Goal: Check status: Check status

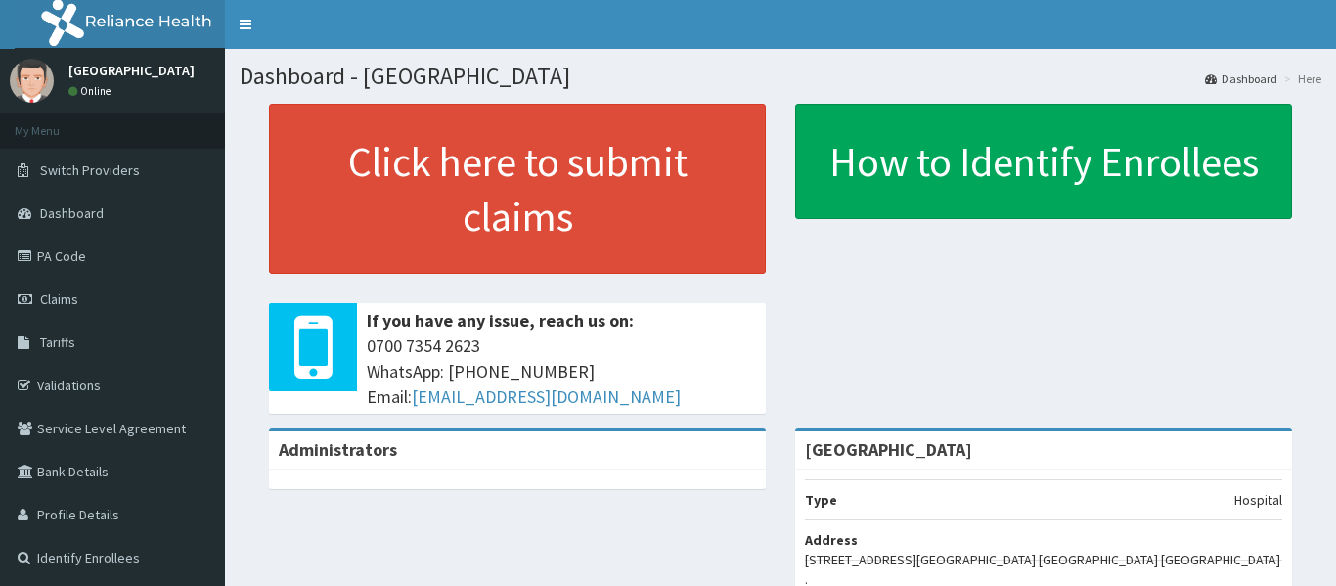
drag, startPoint x: 0, startPoint y: 0, endPoint x: 821, endPoint y: 432, distance: 927.5
click at [821, 432] on div "[GEOGRAPHIC_DATA]" at bounding box center [1043, 450] width 497 height 38
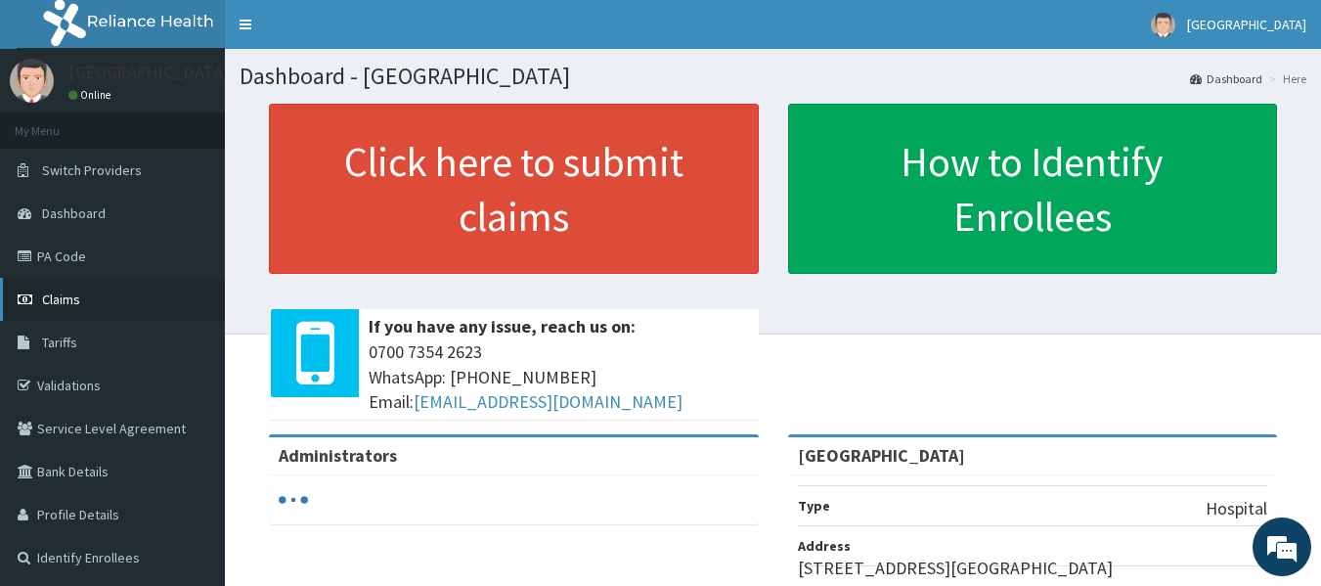
click at [64, 305] on span "Claims" at bounding box center [61, 299] width 38 height 18
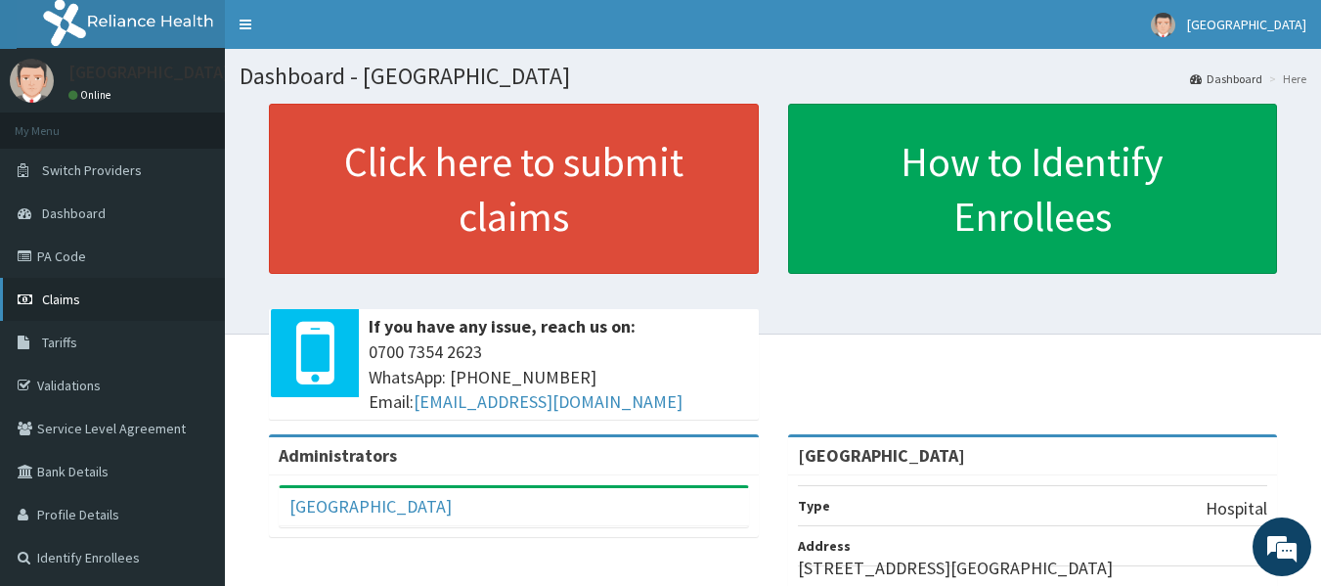
click at [58, 297] on span "Claims" at bounding box center [61, 299] width 38 height 18
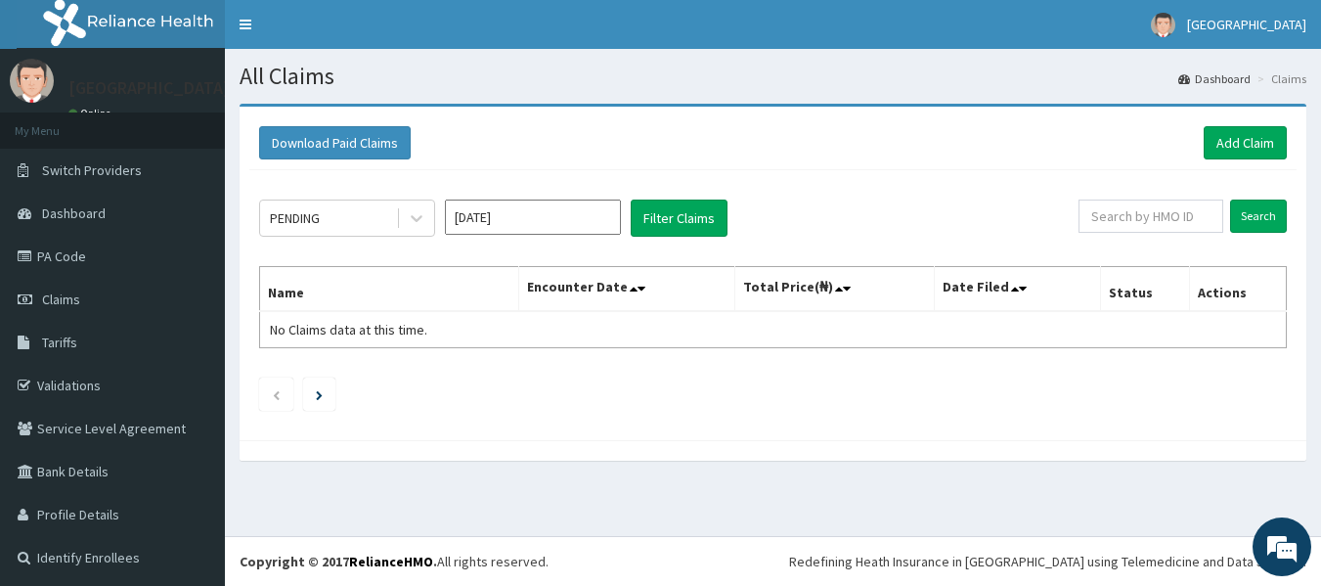
drag, startPoint x: 406, startPoint y: 220, endPoint x: 690, endPoint y: 474, distance: 380.9
click at [406, 220] on div at bounding box center [416, 218] width 35 height 35
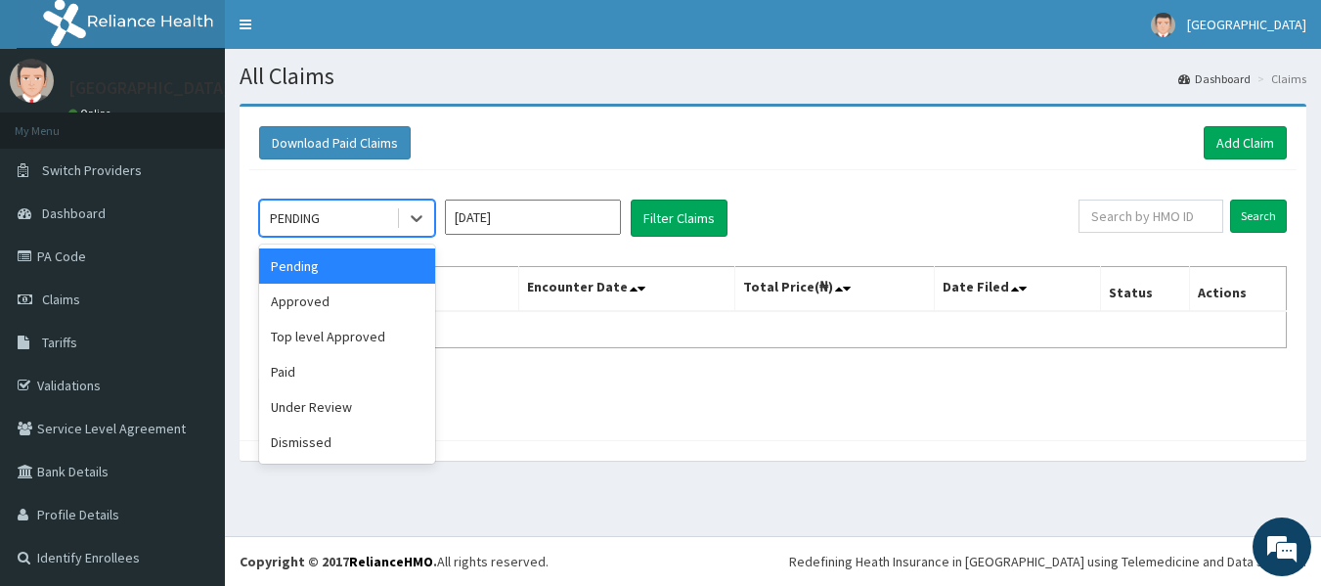
click at [590, 206] on input "[DATE]" at bounding box center [533, 217] width 176 height 35
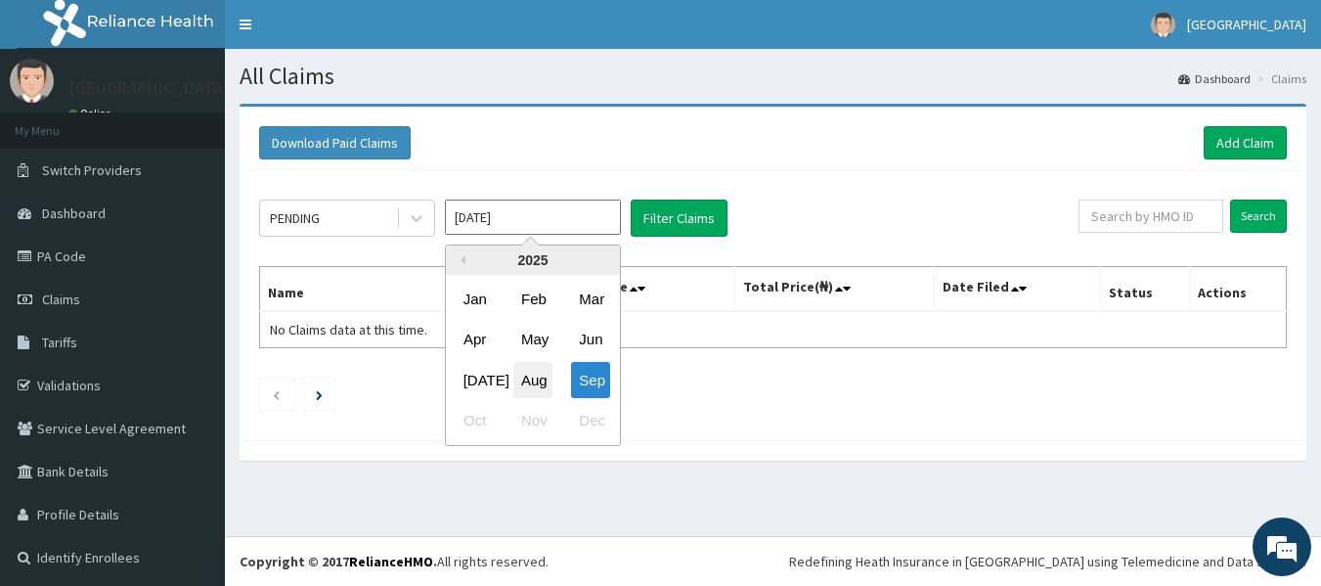
click at [534, 382] on div "Aug" at bounding box center [532, 380] width 39 height 36
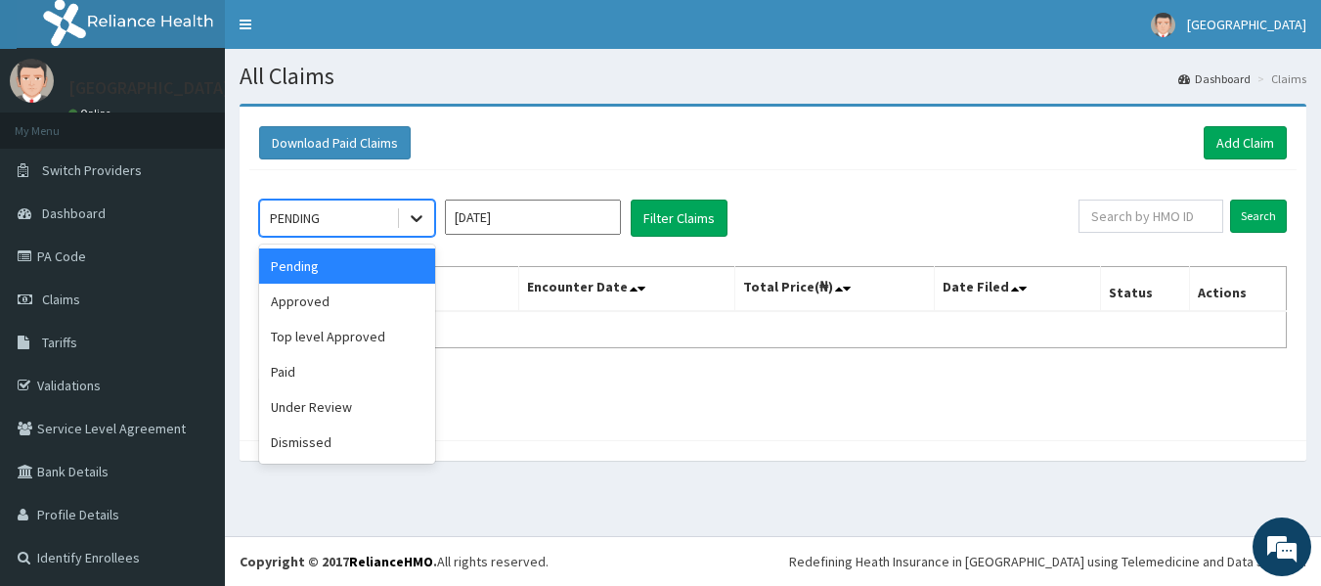
click at [425, 222] on icon at bounding box center [417, 218] width 20 height 20
click at [385, 409] on div "Under Review" at bounding box center [347, 406] width 176 height 35
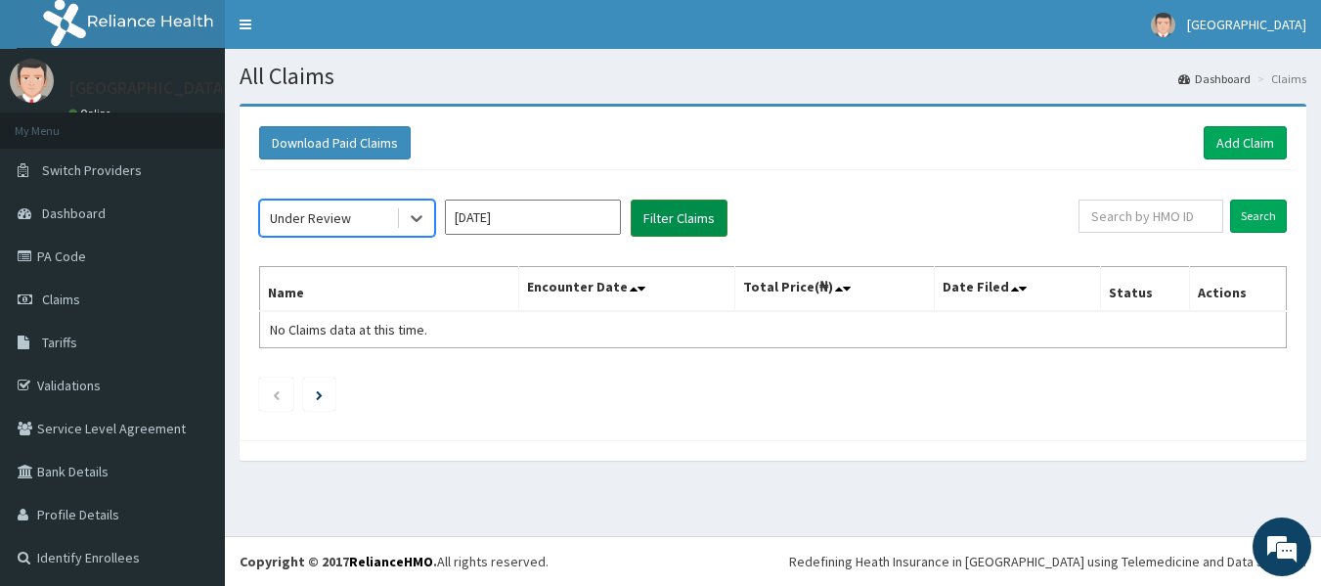
click at [694, 212] on button "Filter Claims" at bounding box center [679, 218] width 97 height 37
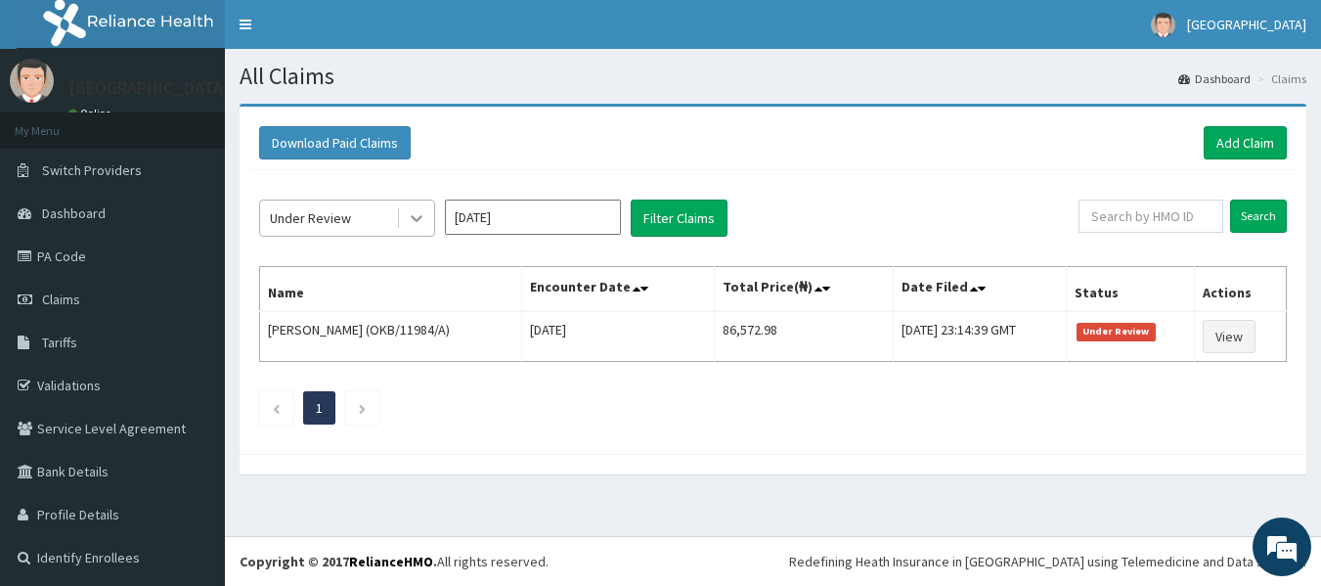
click at [411, 220] on icon at bounding box center [417, 218] width 20 height 20
click at [561, 505] on section "Download Paid Claims Add Claim × Note you can only download claims within a max…" at bounding box center [773, 299] width 1096 height 420
click at [422, 226] on icon at bounding box center [417, 218] width 20 height 20
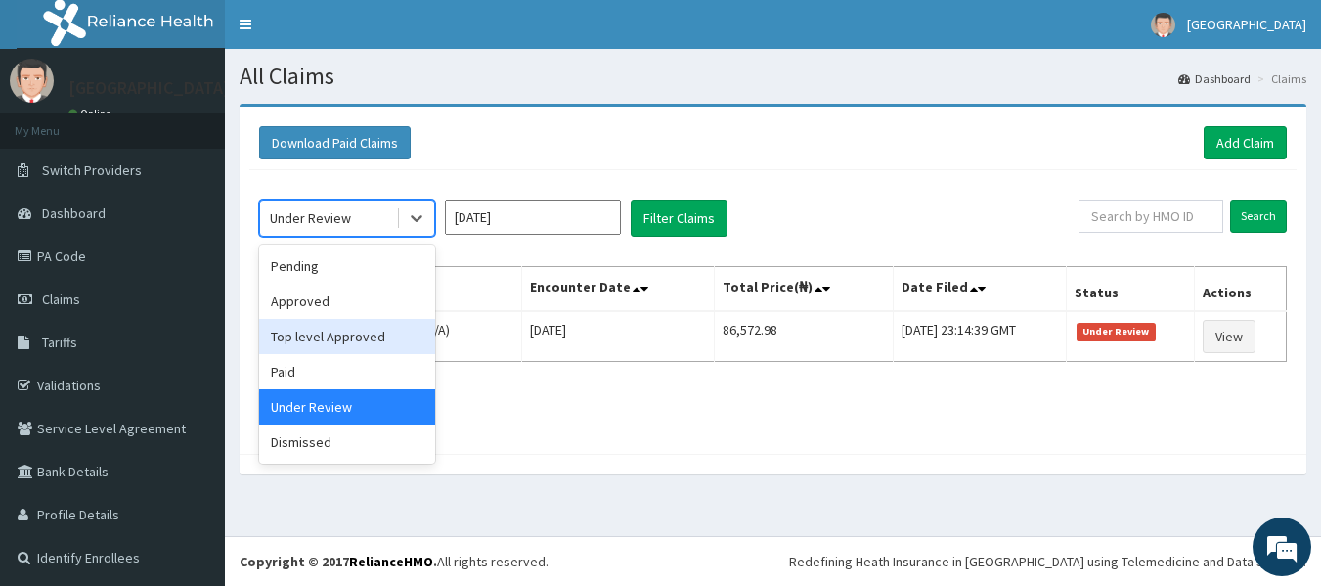
click at [569, 219] on input "[DATE]" at bounding box center [533, 217] width 176 height 35
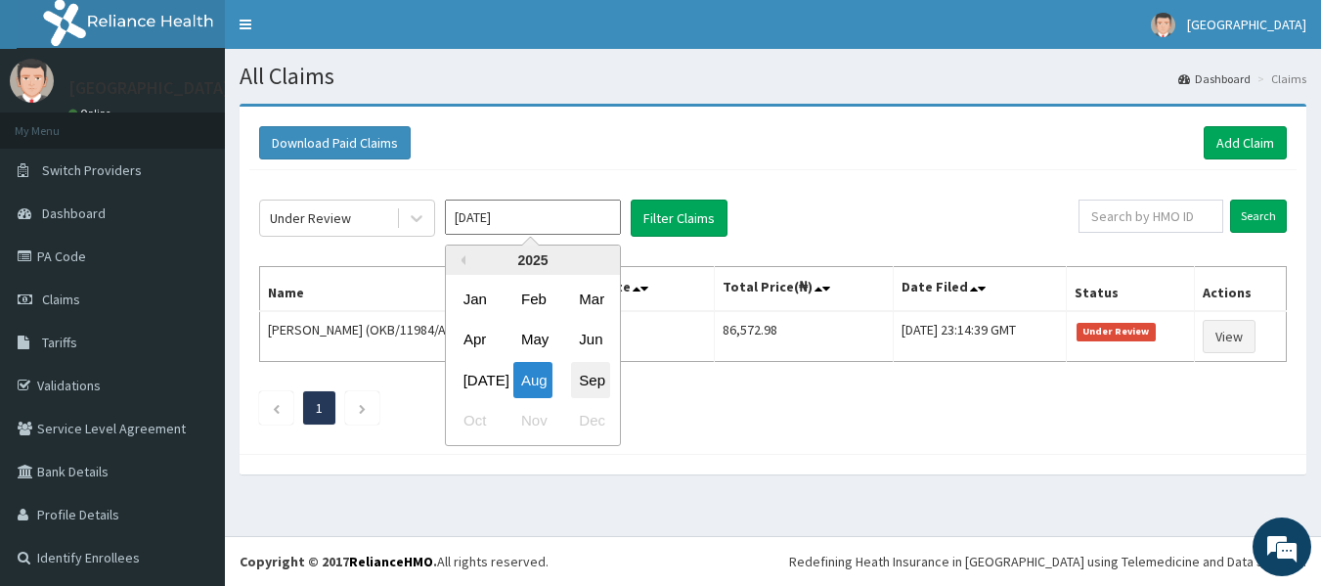
click at [600, 378] on div "Sep" at bounding box center [590, 380] width 39 height 36
type input "[DATE]"
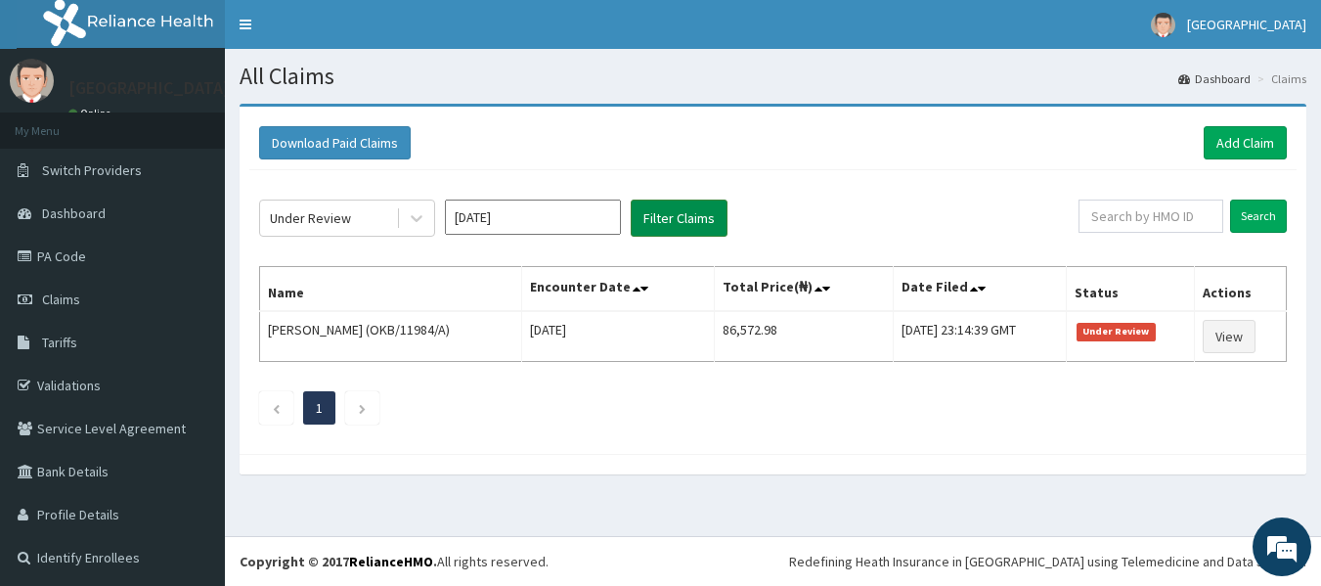
click at [707, 219] on button "Filter Claims" at bounding box center [679, 218] width 97 height 37
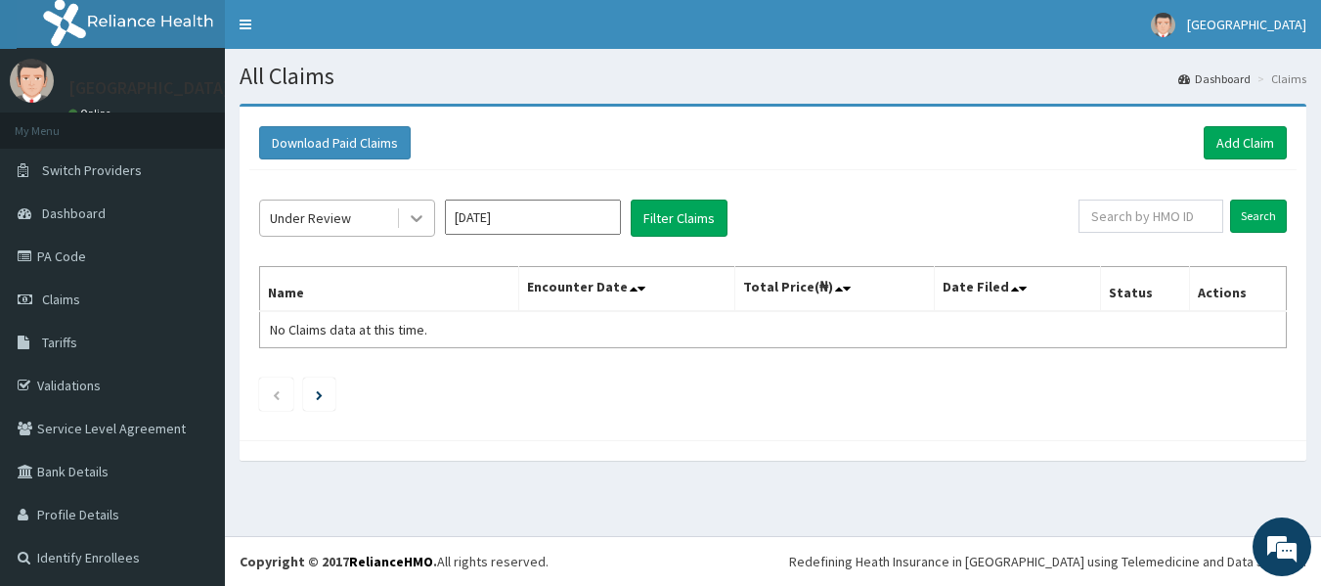
click at [429, 217] on div at bounding box center [416, 218] width 35 height 35
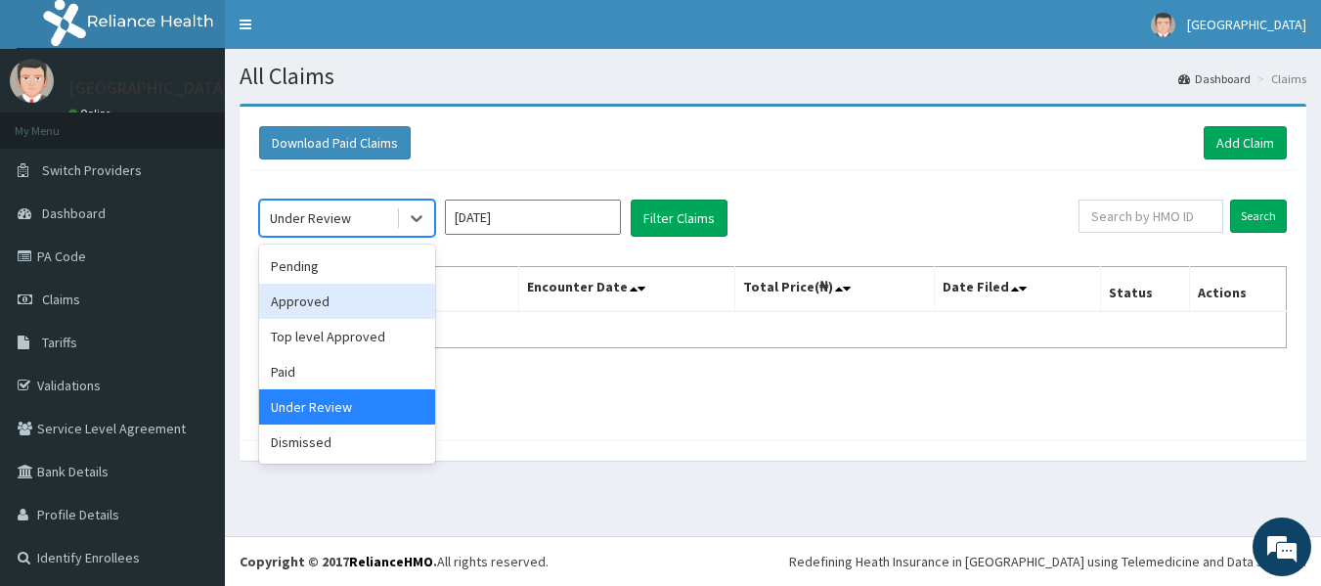
click at [340, 306] on div "Approved" at bounding box center [347, 301] width 176 height 35
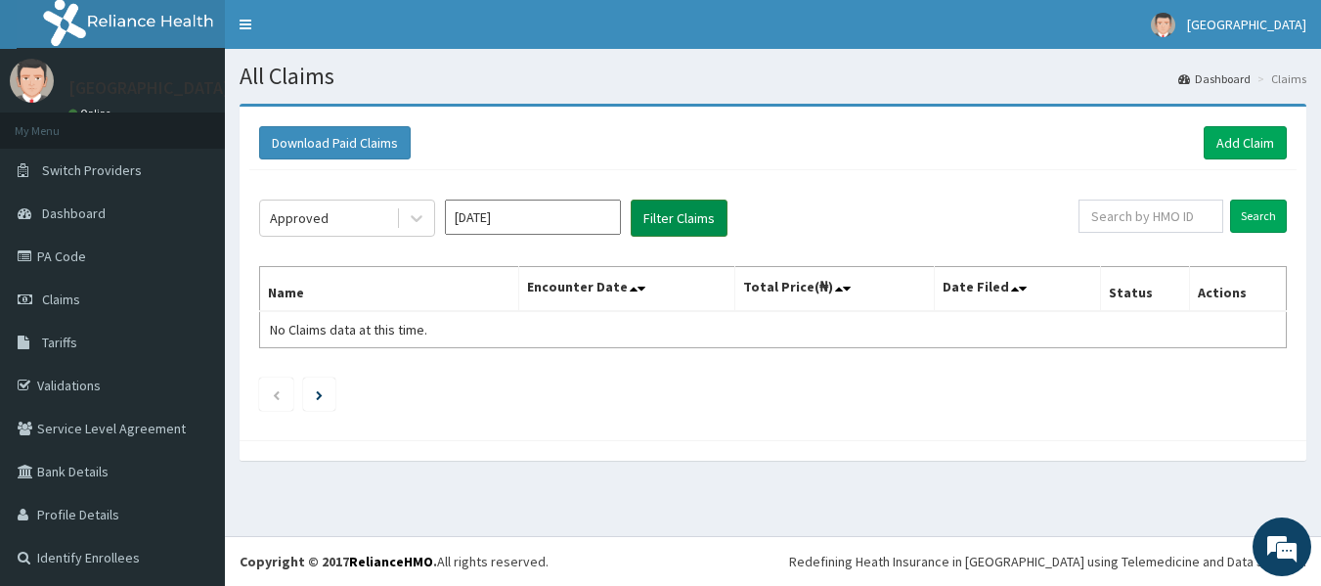
click at [676, 213] on button "Filter Claims" at bounding box center [679, 218] width 97 height 37
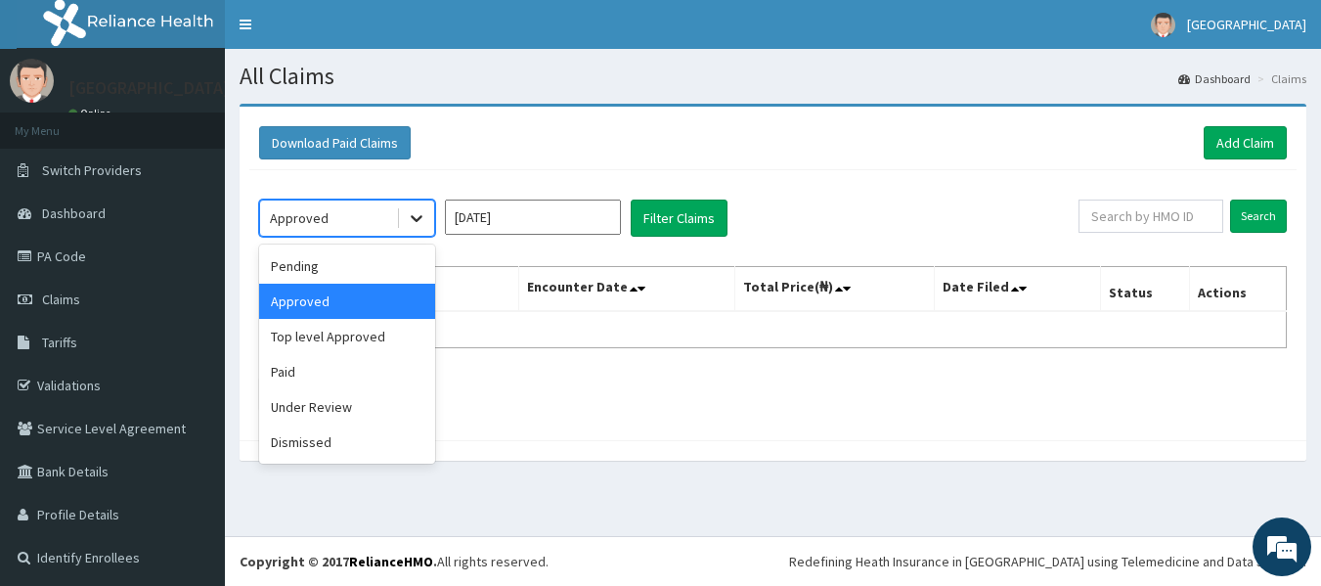
click at [428, 223] on div at bounding box center [416, 218] width 35 height 35
click at [402, 272] on div "Pending" at bounding box center [347, 265] width 176 height 35
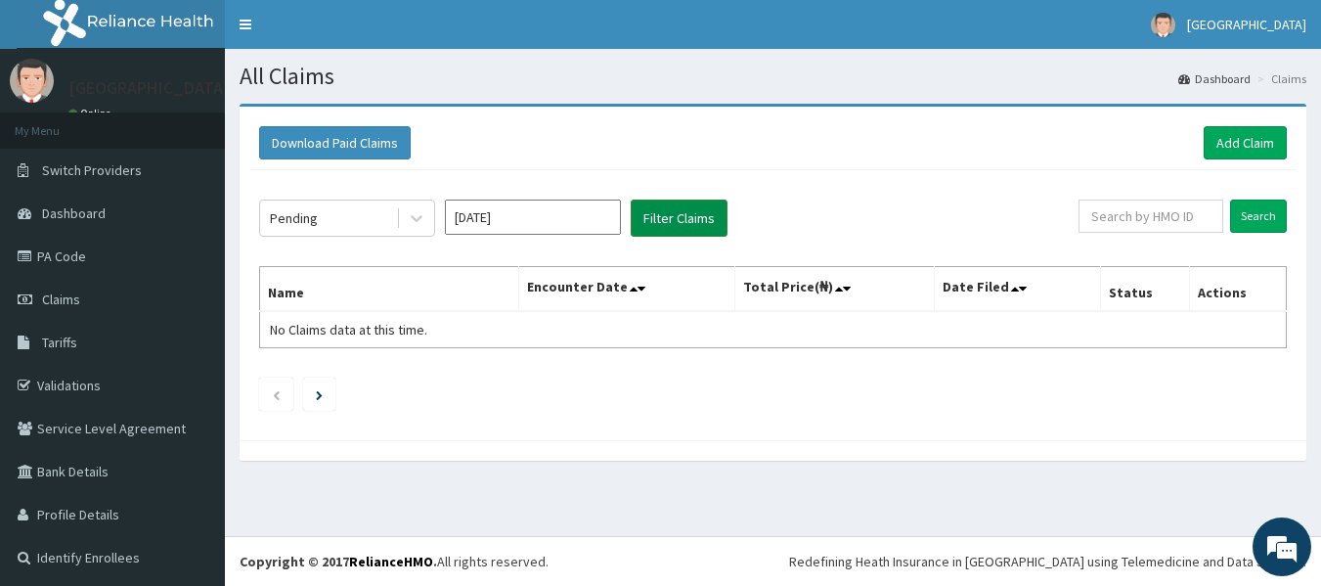
click at [670, 222] on button "Filter Claims" at bounding box center [679, 218] width 97 height 37
click at [413, 212] on icon at bounding box center [417, 218] width 20 height 20
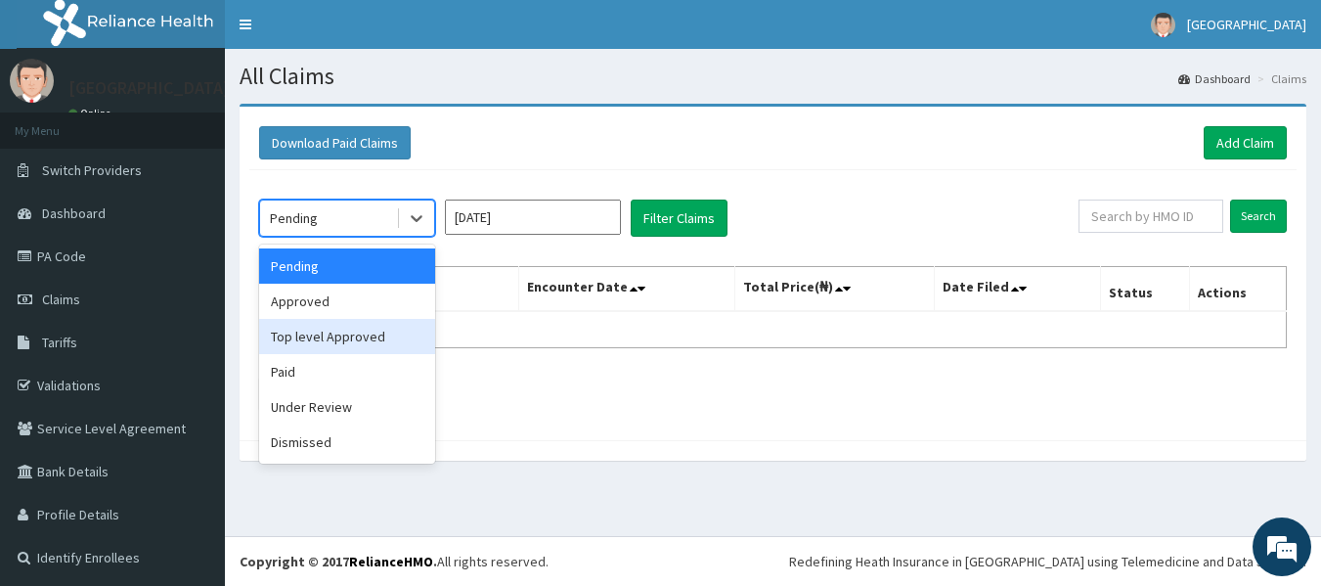
click at [347, 350] on div "Top level Approved" at bounding box center [347, 336] width 176 height 35
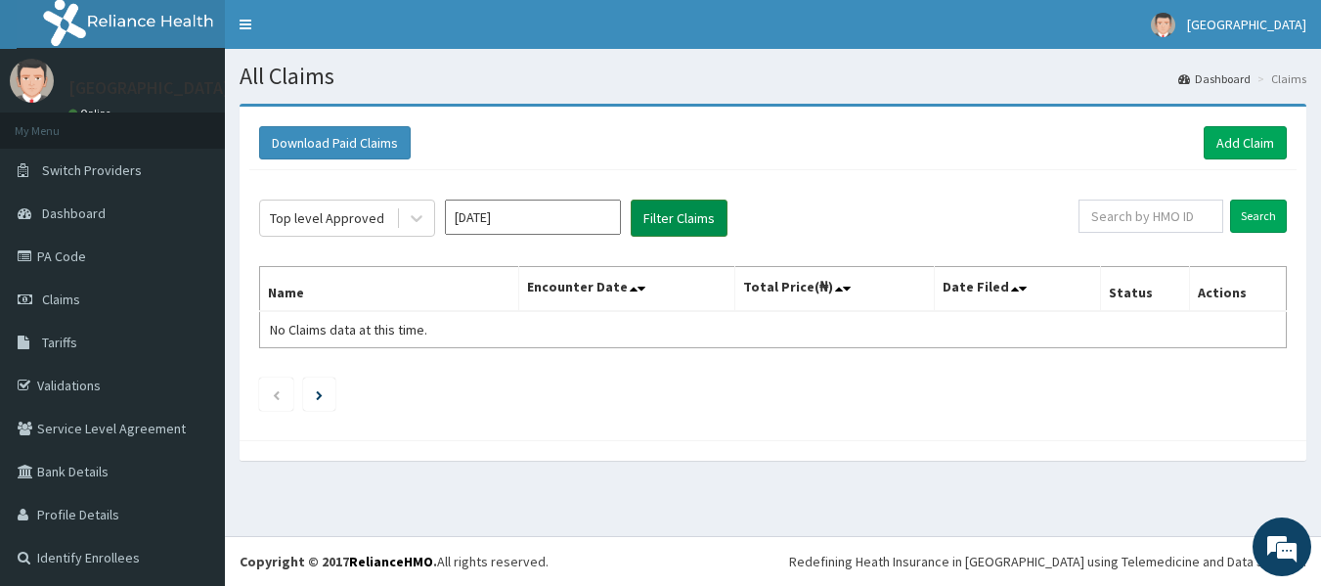
click at [676, 214] on button "Filter Claims" at bounding box center [679, 218] width 97 height 37
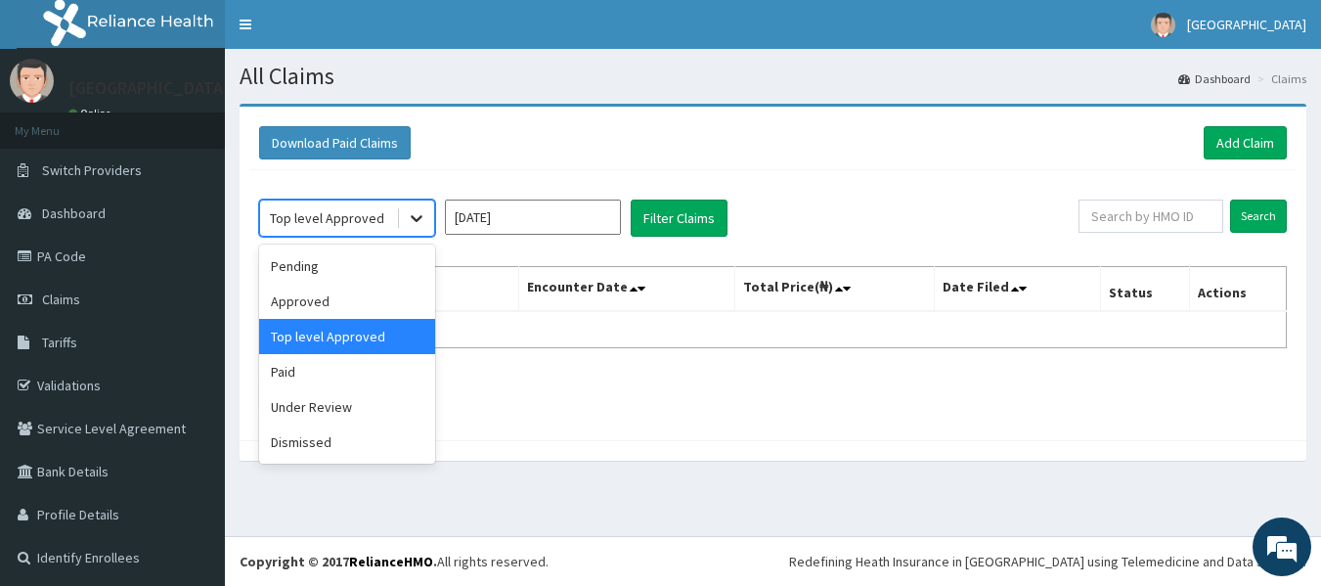
click at [408, 221] on icon at bounding box center [417, 218] width 20 height 20
click at [314, 380] on div "Paid" at bounding box center [347, 371] width 176 height 35
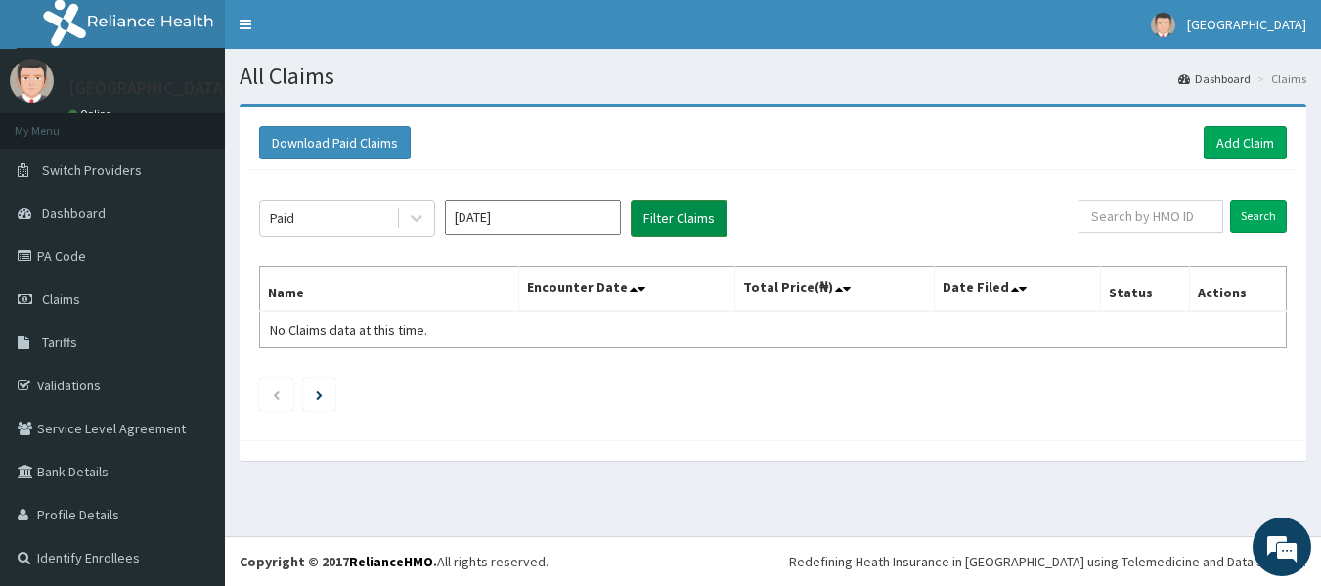
click at [707, 225] on button "Filter Claims" at bounding box center [679, 218] width 97 height 37
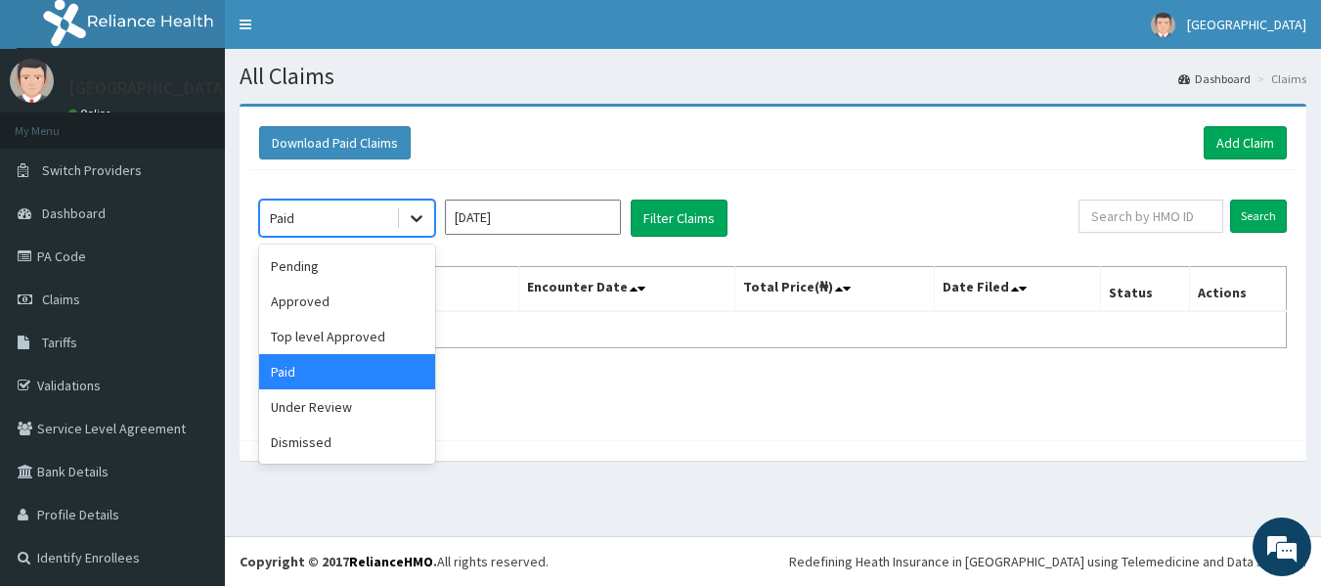
click at [422, 223] on icon at bounding box center [417, 218] width 20 height 20
click at [351, 410] on div "Under Review" at bounding box center [347, 406] width 176 height 35
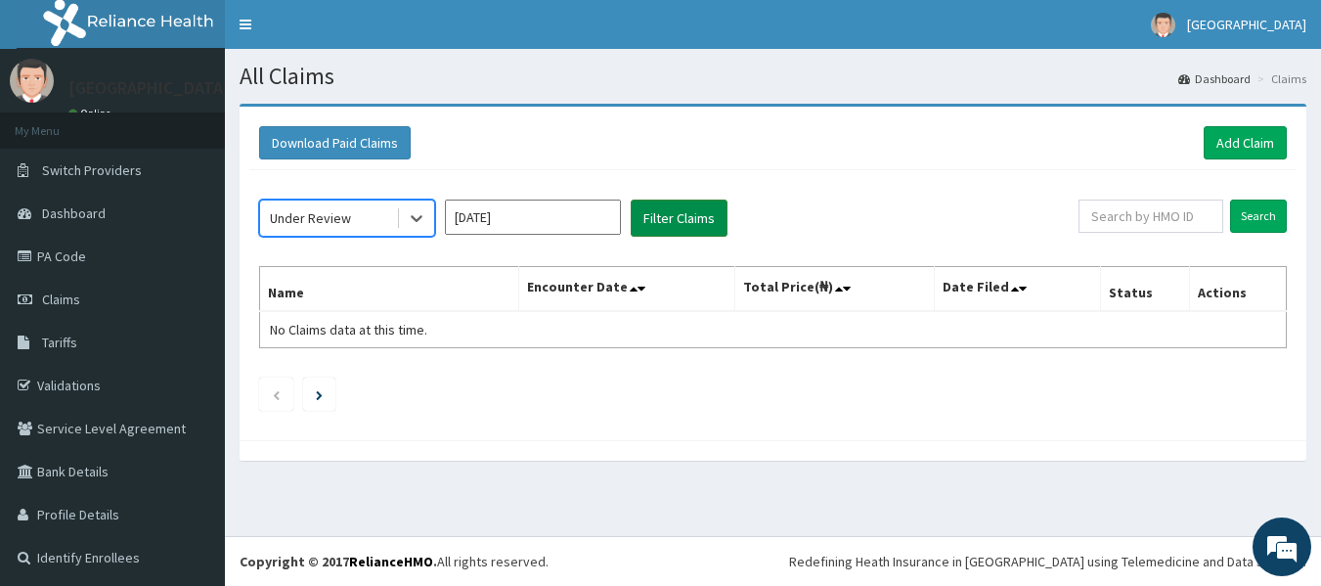
click at [682, 224] on button "Filter Claims" at bounding box center [679, 218] width 97 height 37
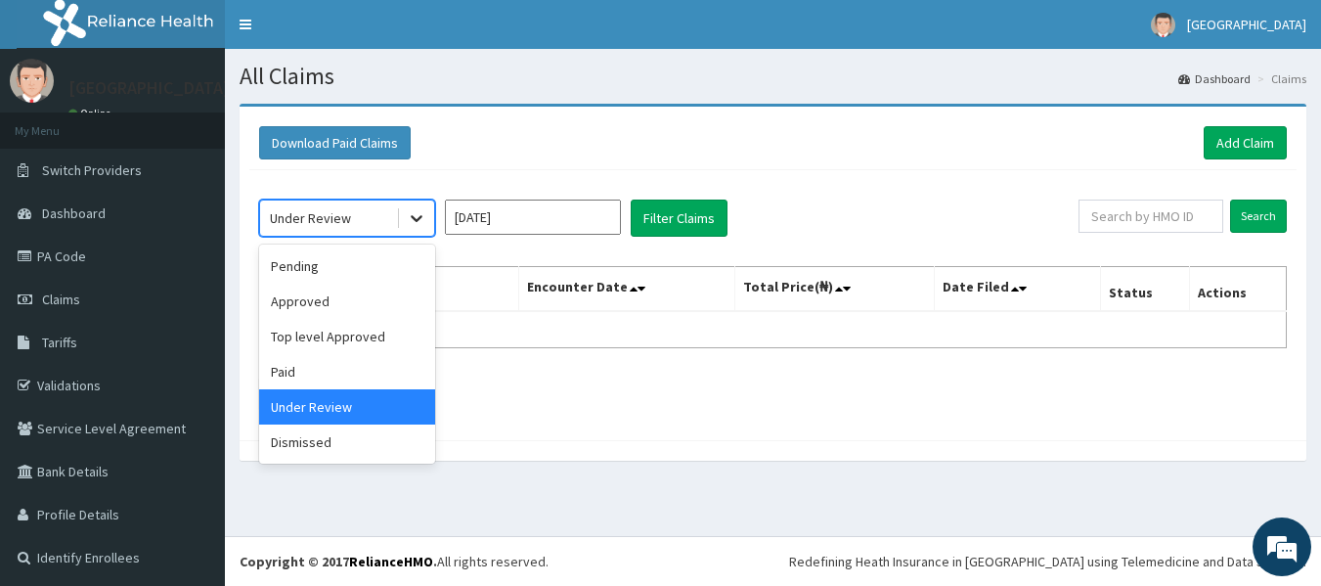
click at [420, 221] on icon at bounding box center [417, 218] width 20 height 20
click at [318, 258] on div "Pending" at bounding box center [347, 265] width 176 height 35
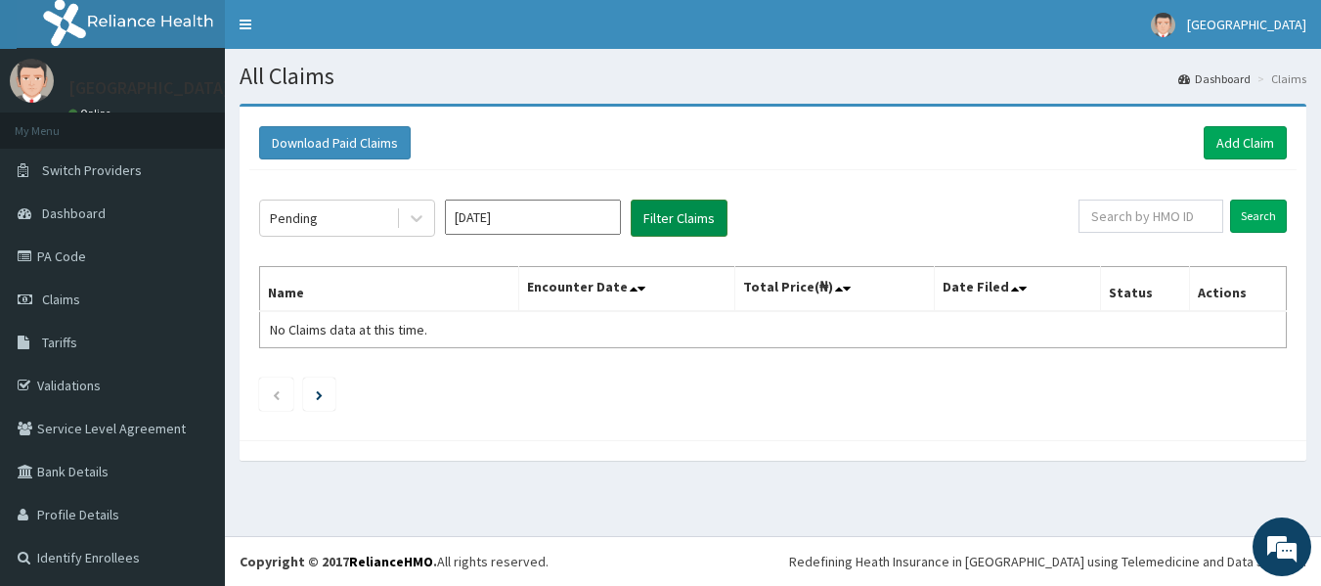
click at [650, 217] on button "Filter Claims" at bounding box center [679, 218] width 97 height 37
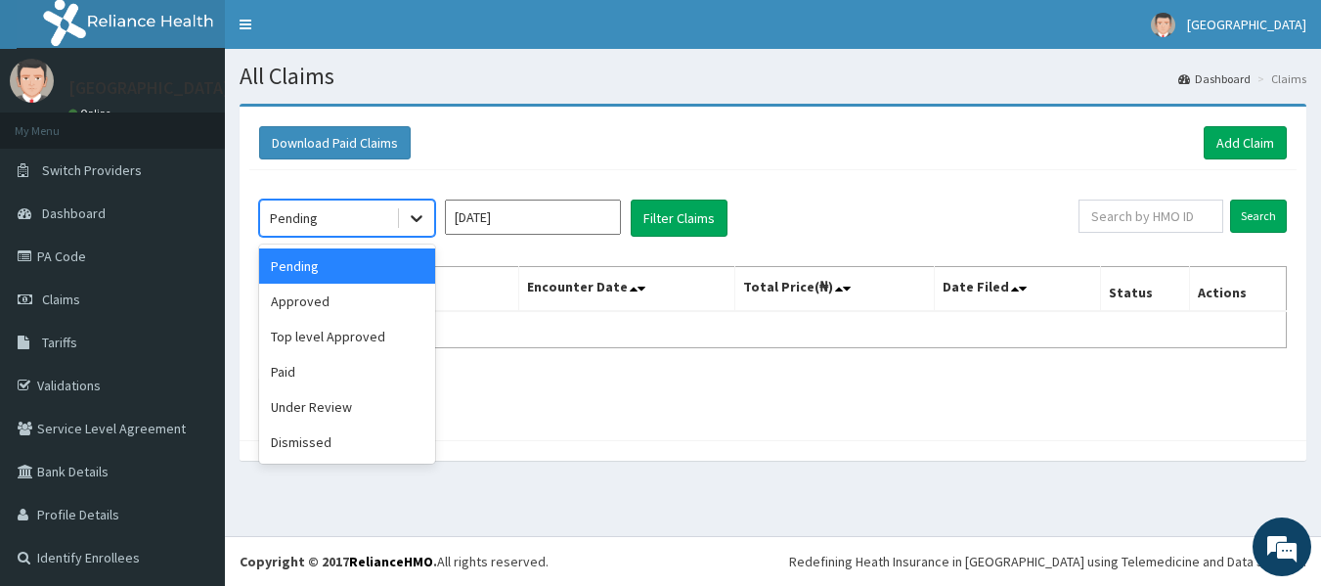
click at [412, 228] on icon at bounding box center [417, 218] width 20 height 20
click at [359, 289] on div "Approved" at bounding box center [347, 301] width 176 height 35
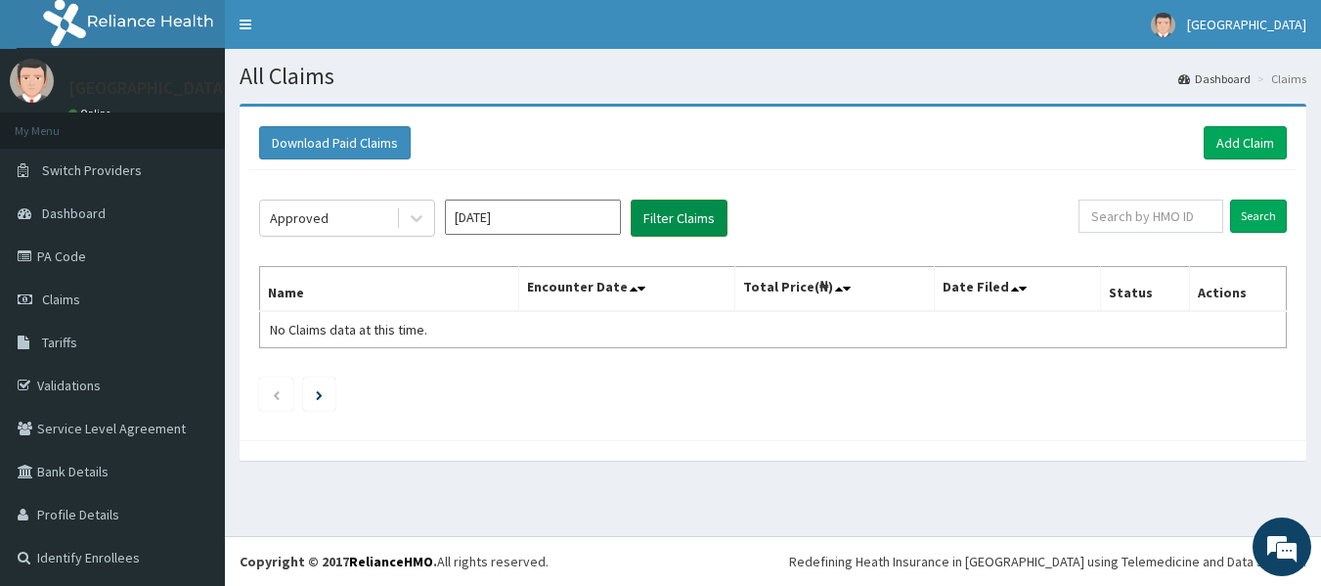
click at [693, 212] on button "Filter Claims" at bounding box center [679, 218] width 97 height 37
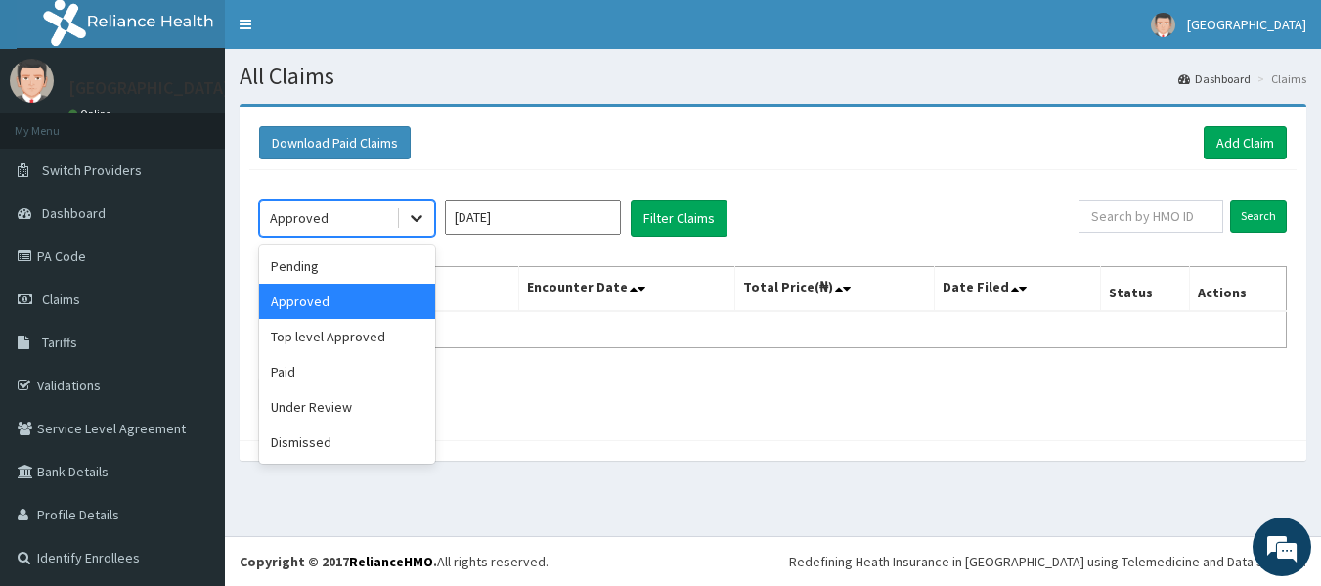
click at [407, 214] on icon at bounding box center [417, 218] width 20 height 20
click at [352, 334] on div "Top level Approved" at bounding box center [347, 336] width 176 height 35
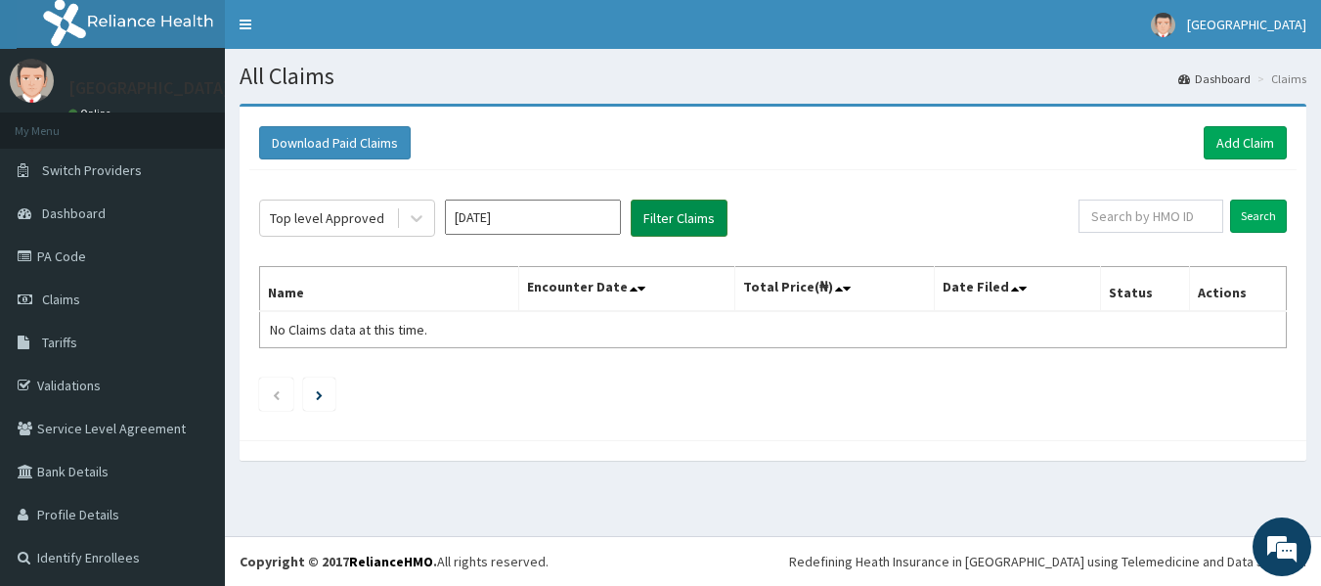
click at [673, 220] on button "Filter Claims" at bounding box center [679, 218] width 97 height 37
click at [414, 210] on icon at bounding box center [417, 218] width 20 height 20
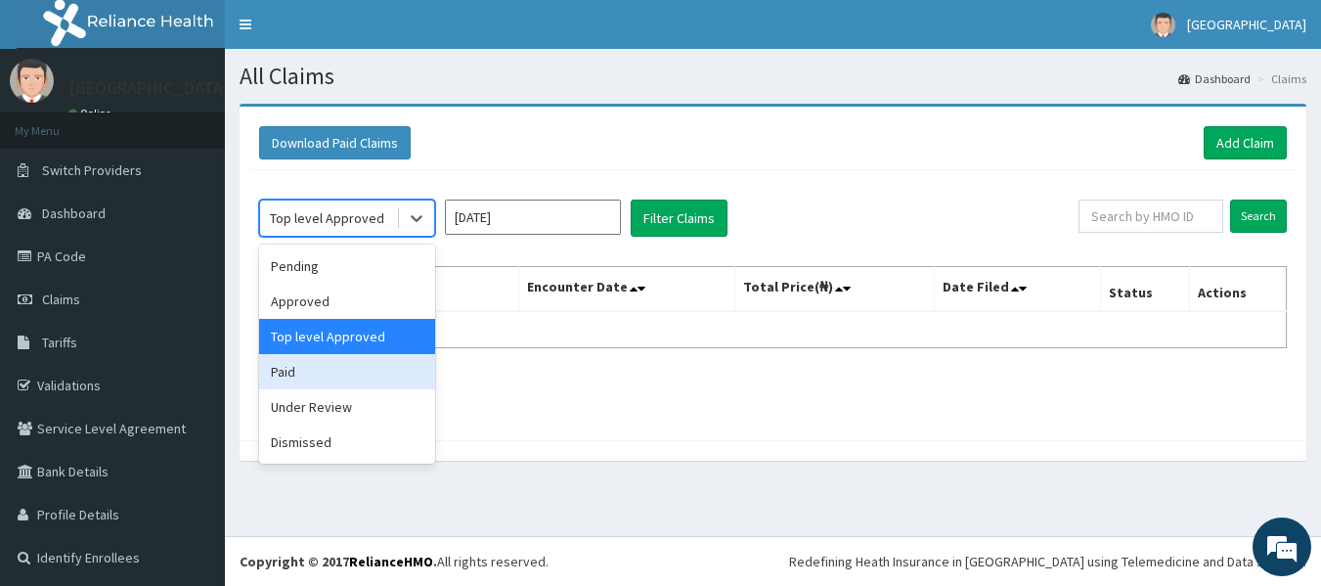
click at [319, 383] on div "Paid" at bounding box center [347, 371] width 176 height 35
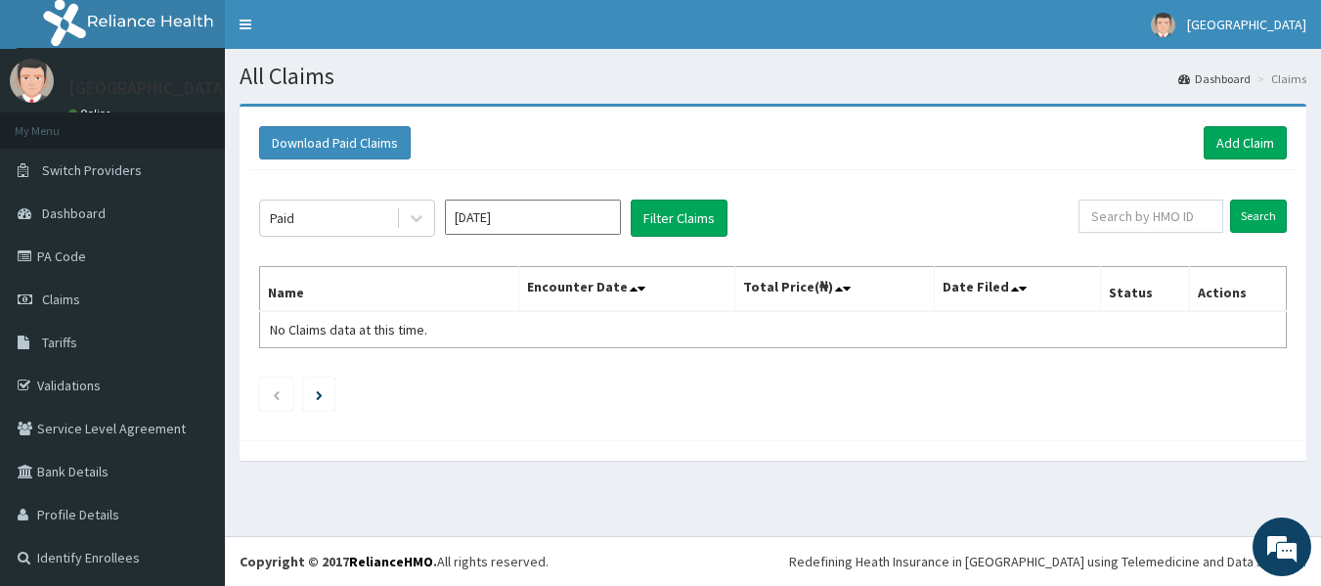
click at [680, 238] on div "Paid [DATE] Filter Claims Search Name Encounter Date Total Price(₦) Date Filed …" at bounding box center [773, 300] width 1048 height 260
click at [673, 221] on button "Filter Claims" at bounding box center [679, 218] width 97 height 37
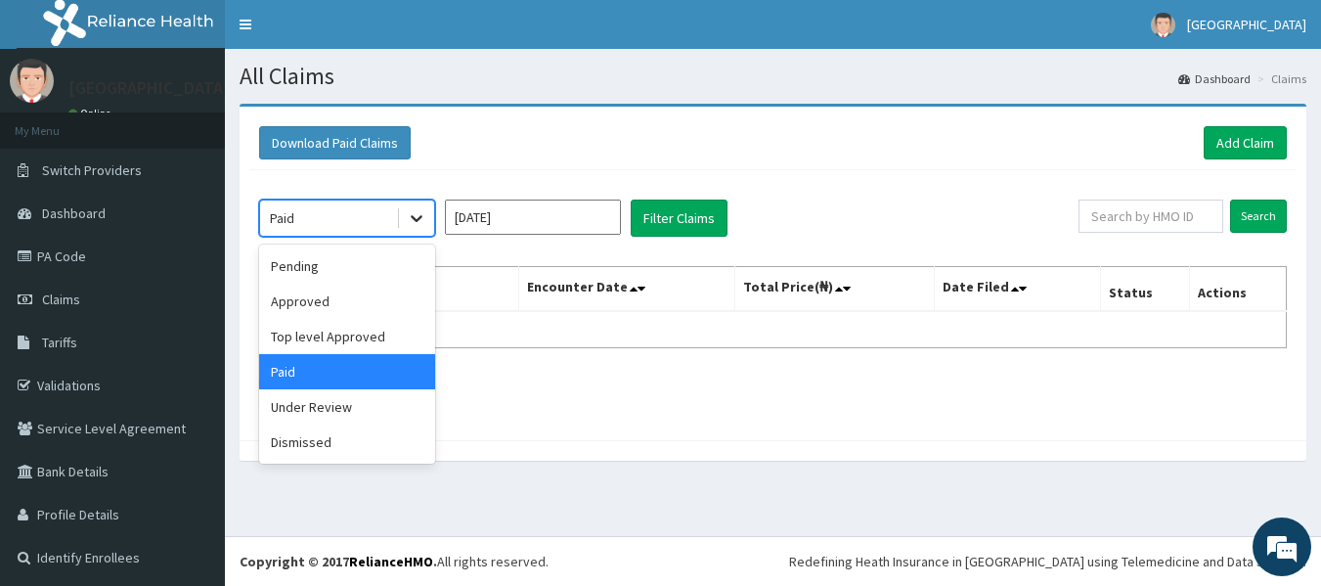
click at [419, 210] on icon at bounding box center [417, 218] width 20 height 20
click at [325, 407] on div "Under Review" at bounding box center [347, 406] width 176 height 35
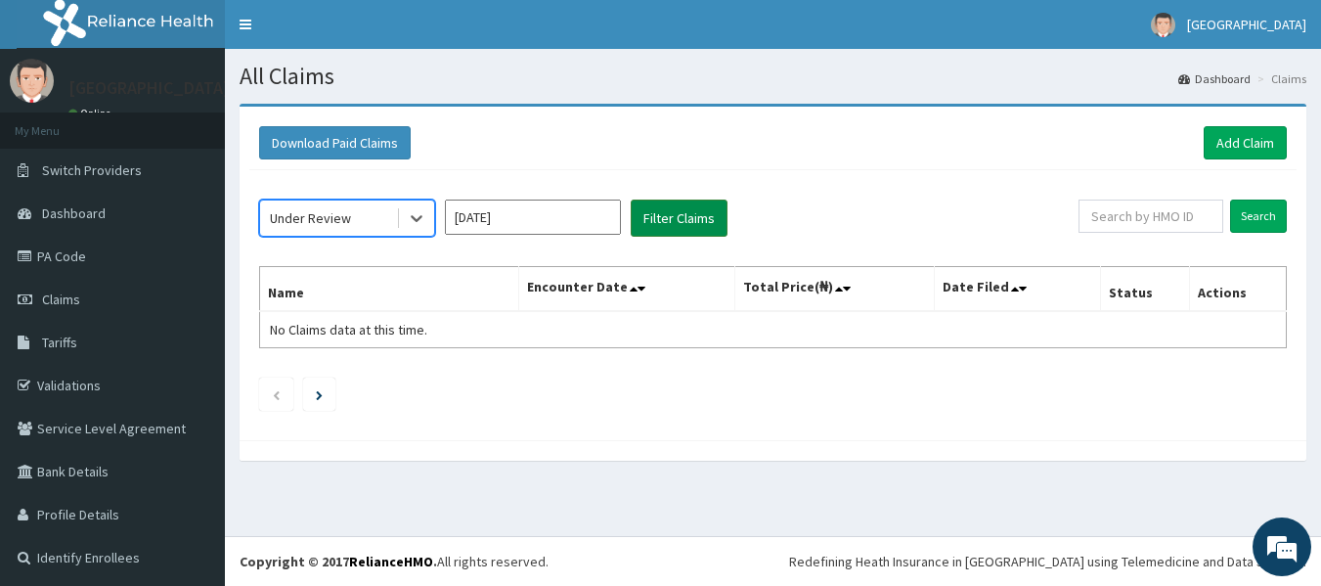
click at [671, 226] on button "Filter Claims" at bounding box center [679, 218] width 97 height 37
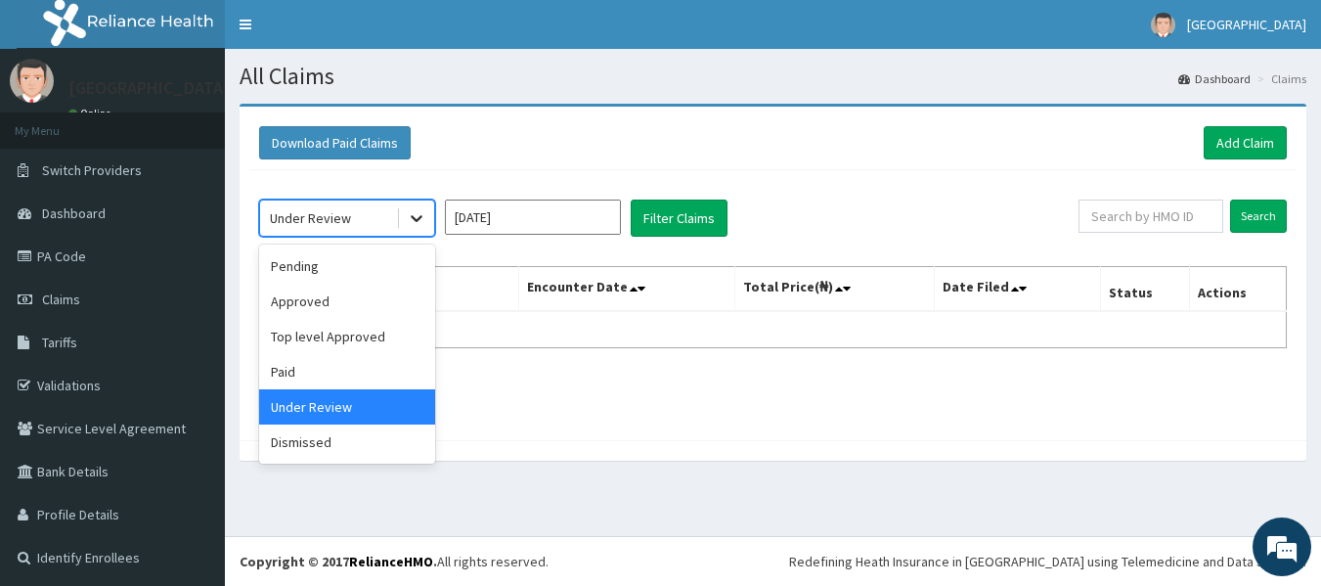
click at [414, 214] on icon at bounding box center [417, 218] width 20 height 20
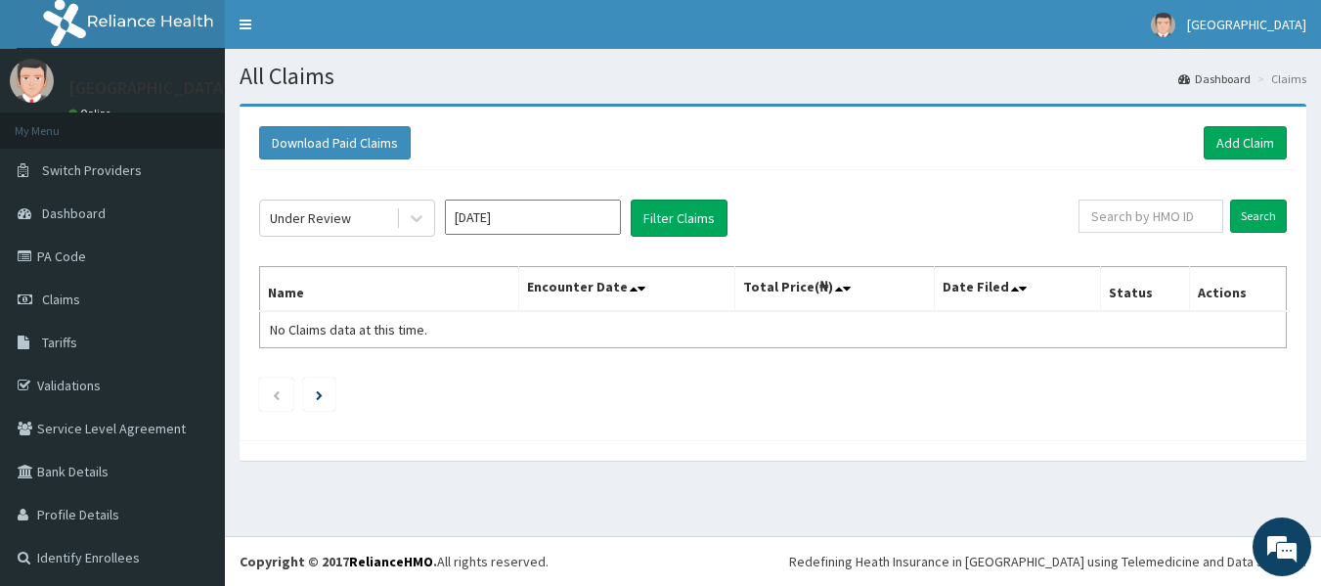
click at [553, 379] on ul at bounding box center [773, 394] width 1028 height 33
click at [413, 212] on icon at bounding box center [417, 218] width 20 height 20
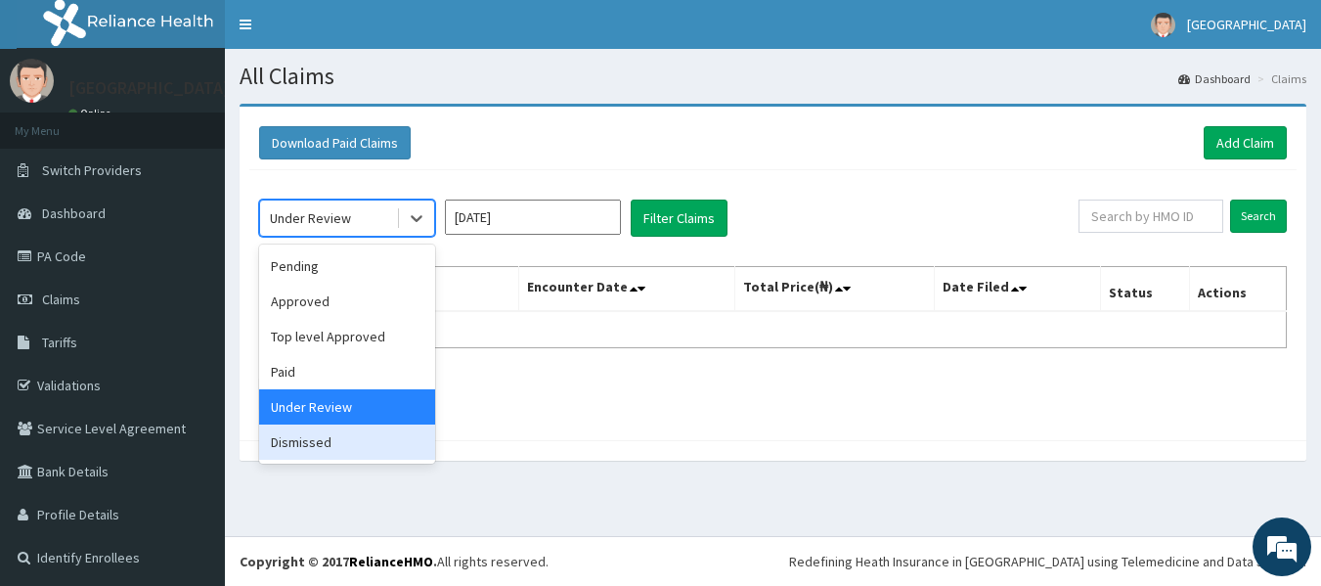
click at [329, 427] on div "Dismissed" at bounding box center [347, 441] width 176 height 35
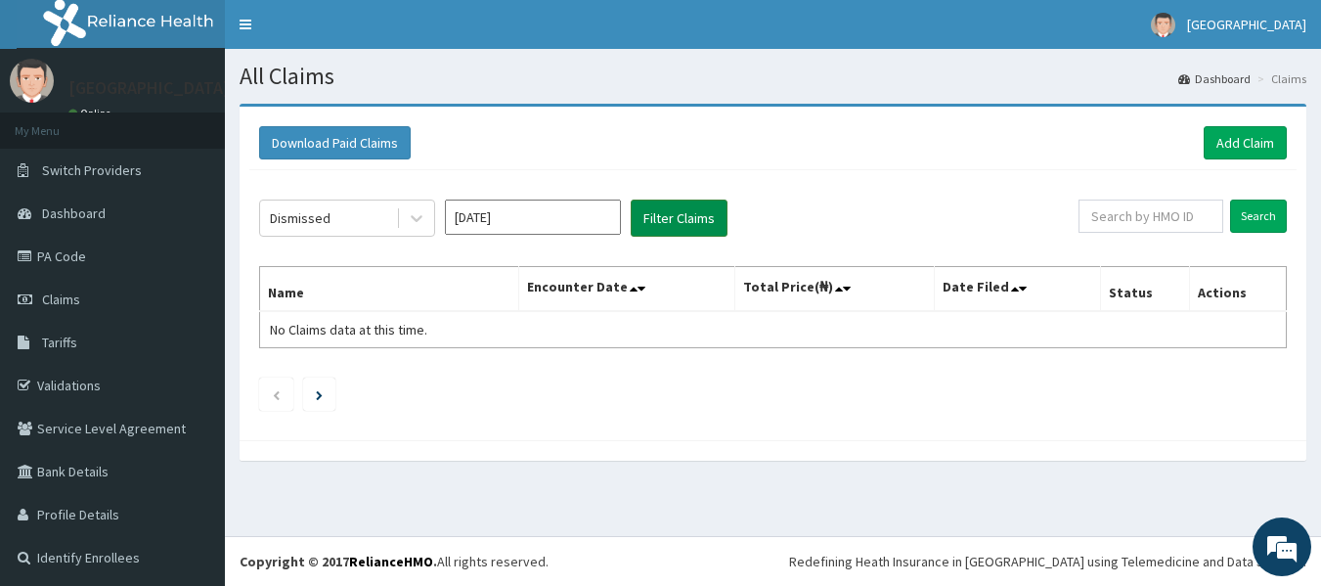
click at [686, 212] on button "Filter Claims" at bounding box center [679, 218] width 97 height 37
click at [389, 222] on div "Dismissed" at bounding box center [328, 217] width 136 height 31
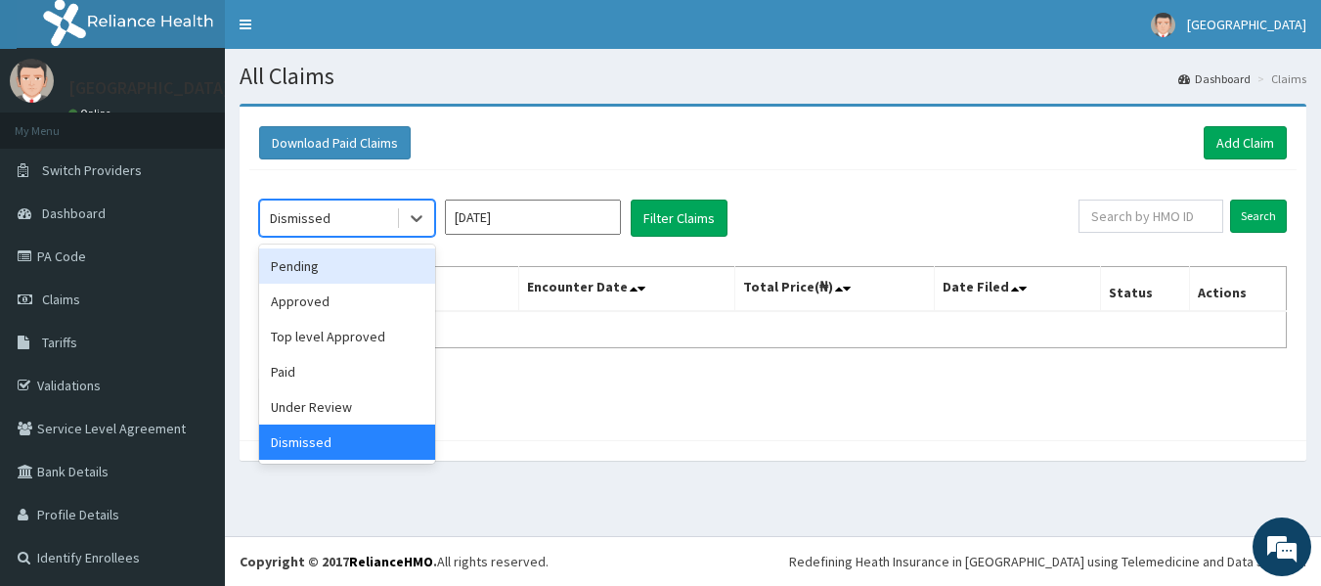
click at [342, 255] on div "Pending" at bounding box center [347, 265] width 176 height 35
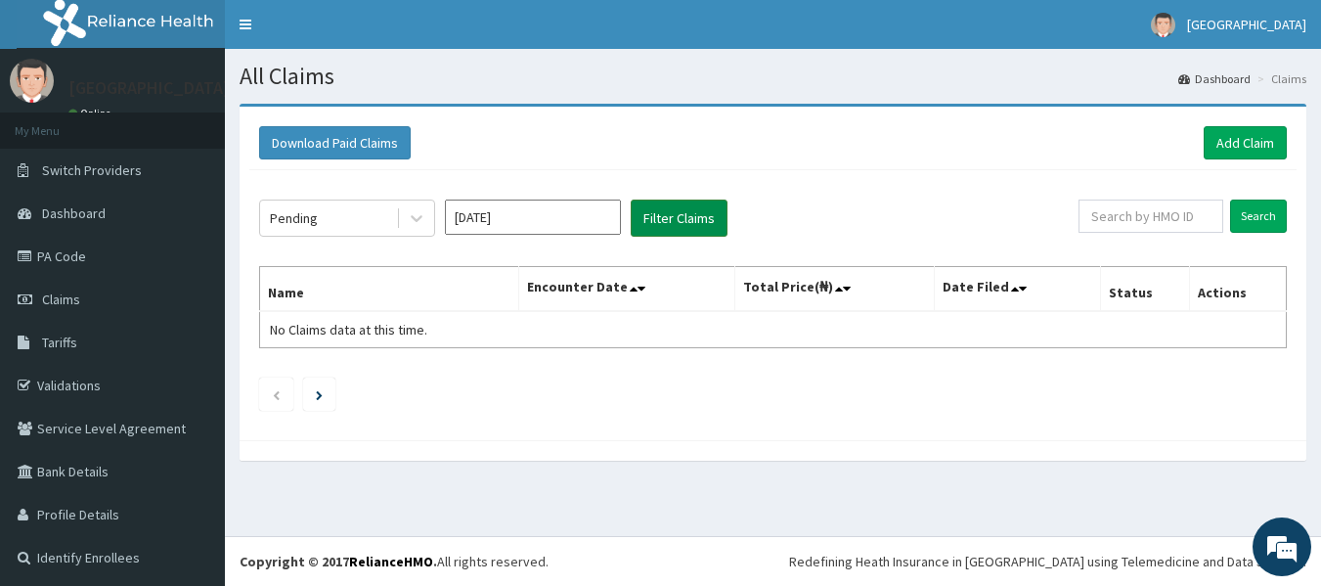
click at [670, 208] on button "Filter Claims" at bounding box center [679, 218] width 97 height 37
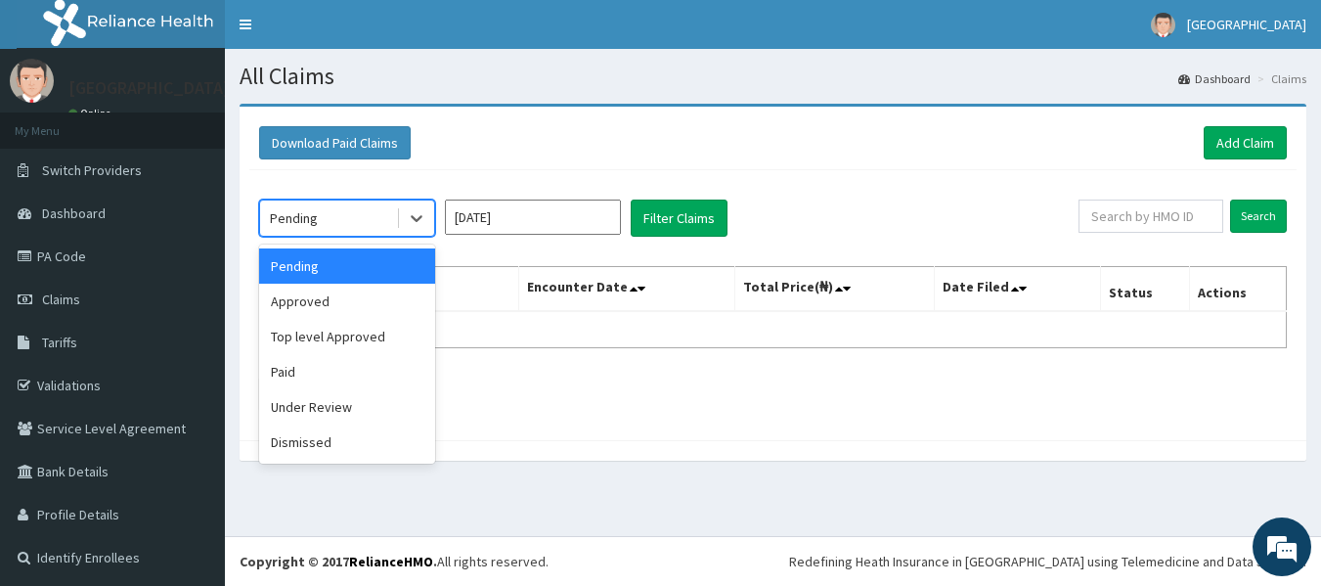
click at [434, 223] on div "Pending" at bounding box center [347, 218] width 176 height 37
click at [390, 299] on div "Approved" at bounding box center [347, 301] width 176 height 35
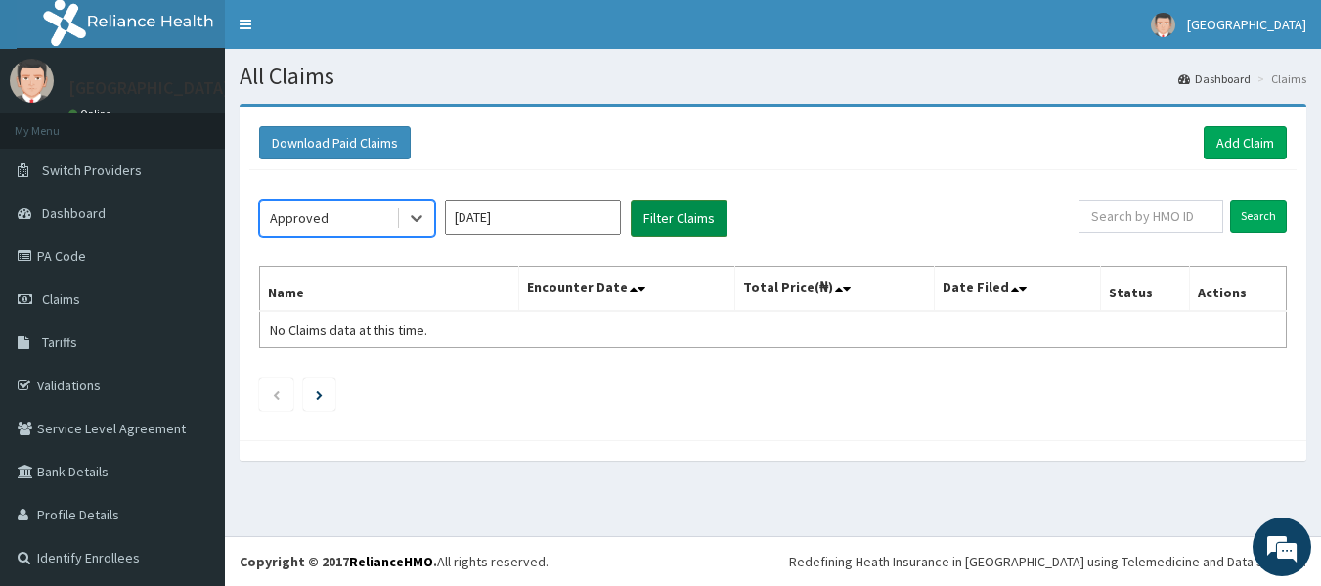
click at [717, 208] on button "Filter Claims" at bounding box center [679, 218] width 97 height 37
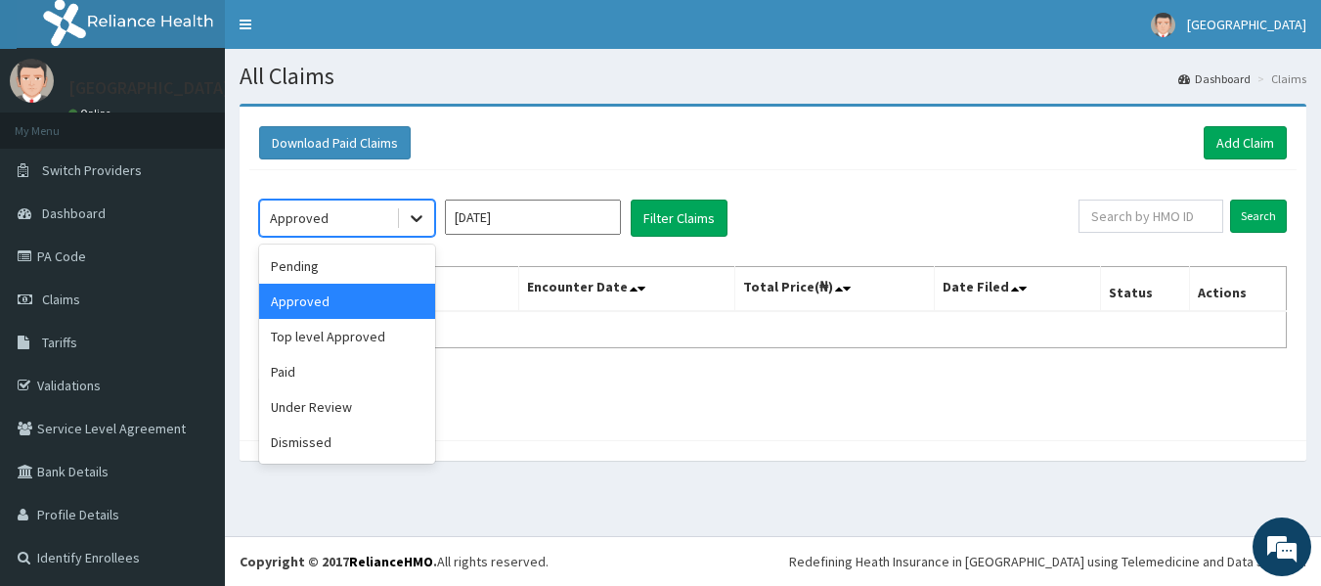
click at [416, 221] on icon at bounding box center [417, 219] width 12 height 7
click at [351, 347] on div "Top level Approved" at bounding box center [347, 336] width 176 height 35
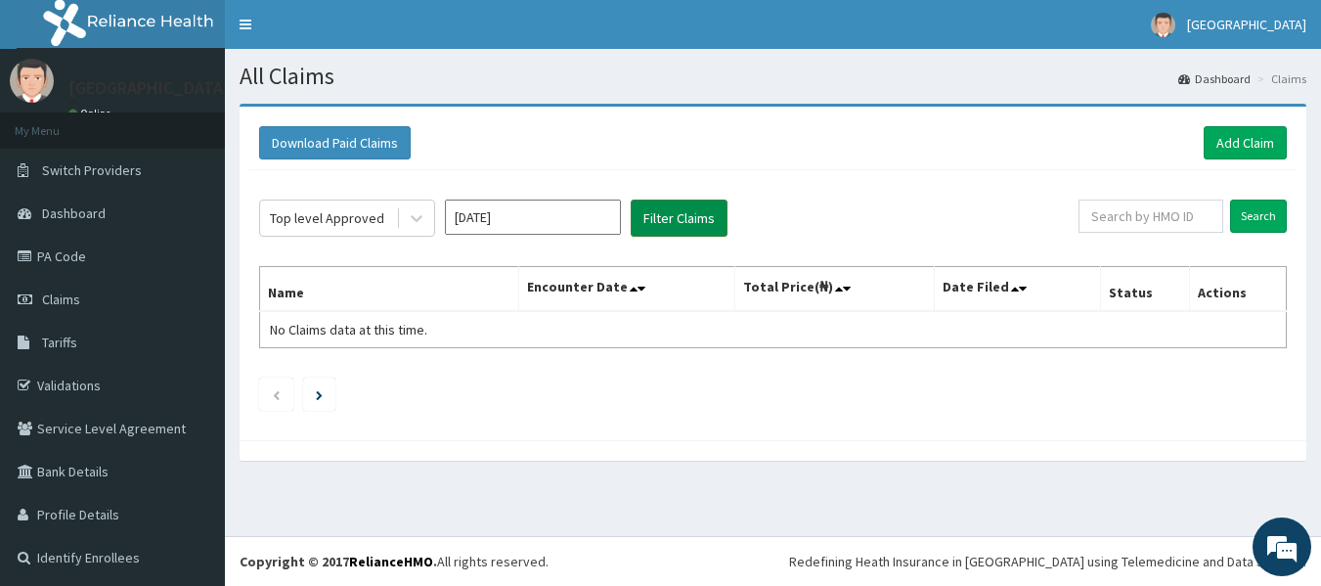
click at [668, 222] on button "Filter Claims" at bounding box center [679, 218] width 97 height 37
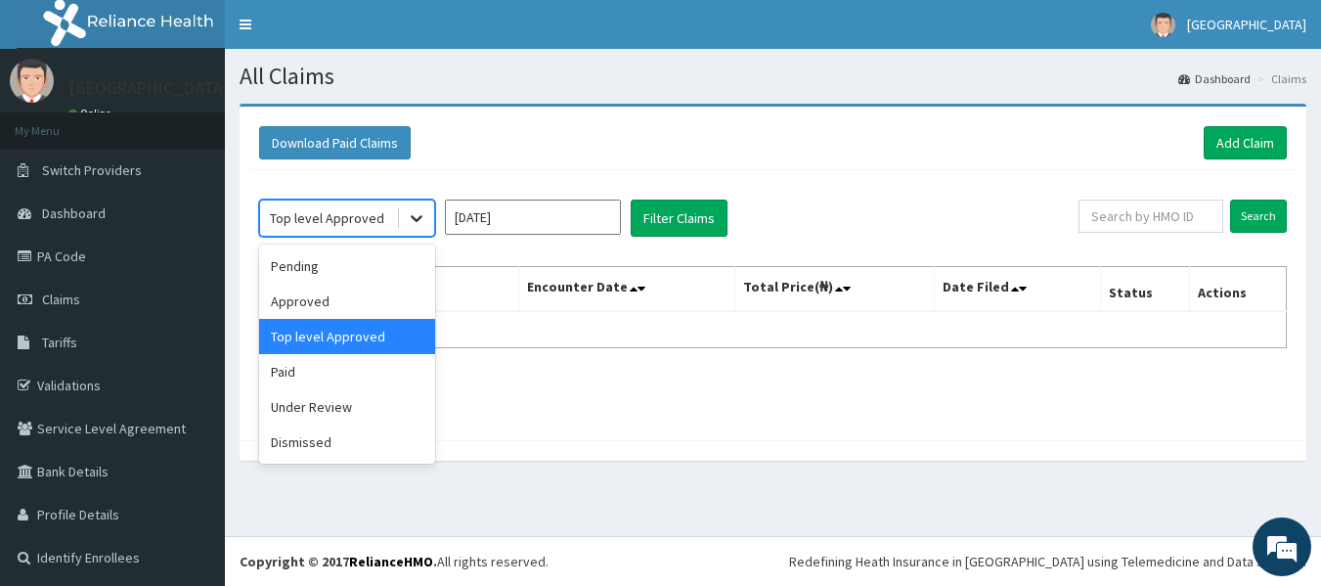
click at [427, 212] on div at bounding box center [416, 218] width 35 height 35
click at [310, 373] on div "Paid" at bounding box center [347, 371] width 176 height 35
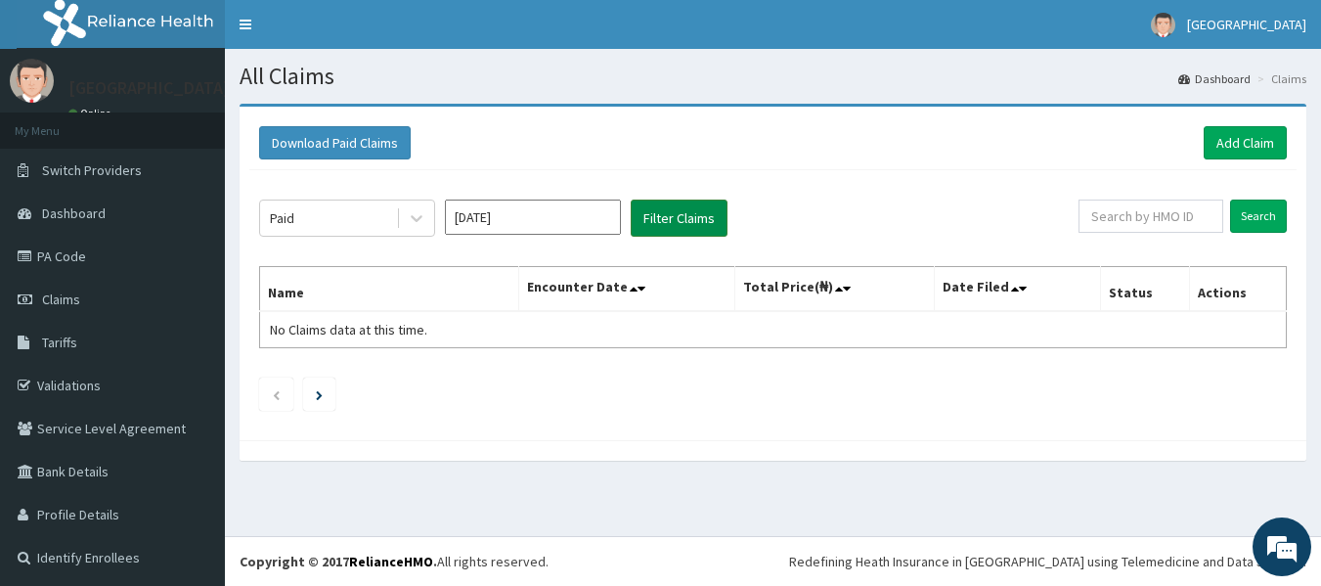
click at [686, 216] on button "Filter Claims" at bounding box center [679, 218] width 97 height 37
click at [422, 208] on icon at bounding box center [417, 218] width 20 height 20
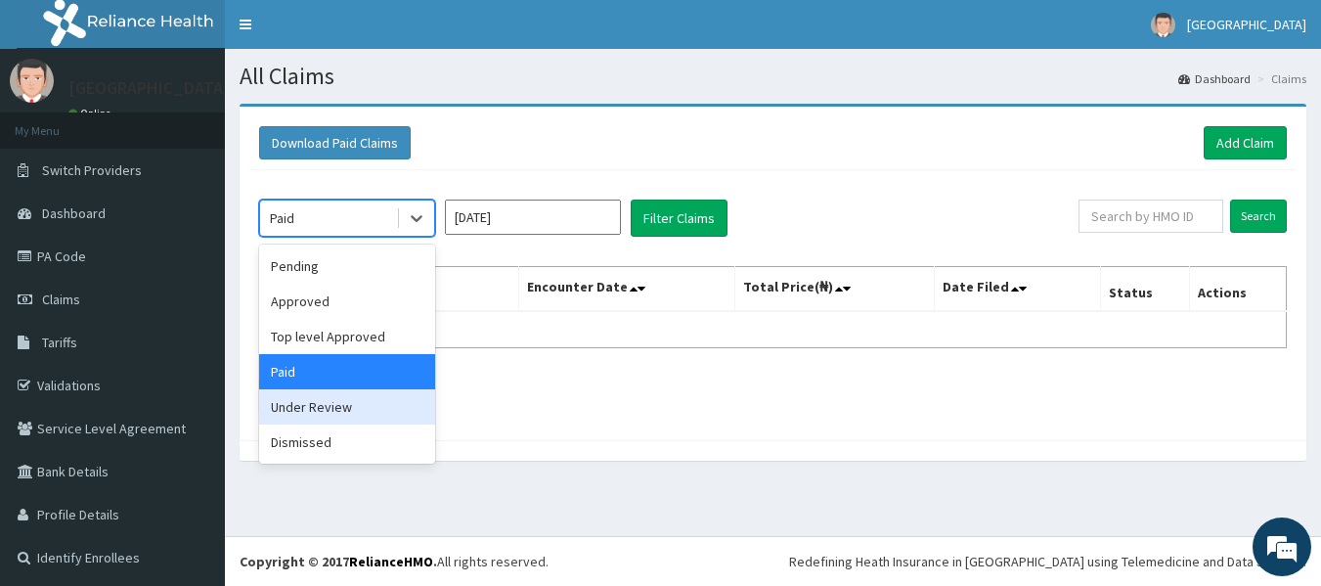
click at [305, 420] on div "Under Review" at bounding box center [347, 406] width 176 height 35
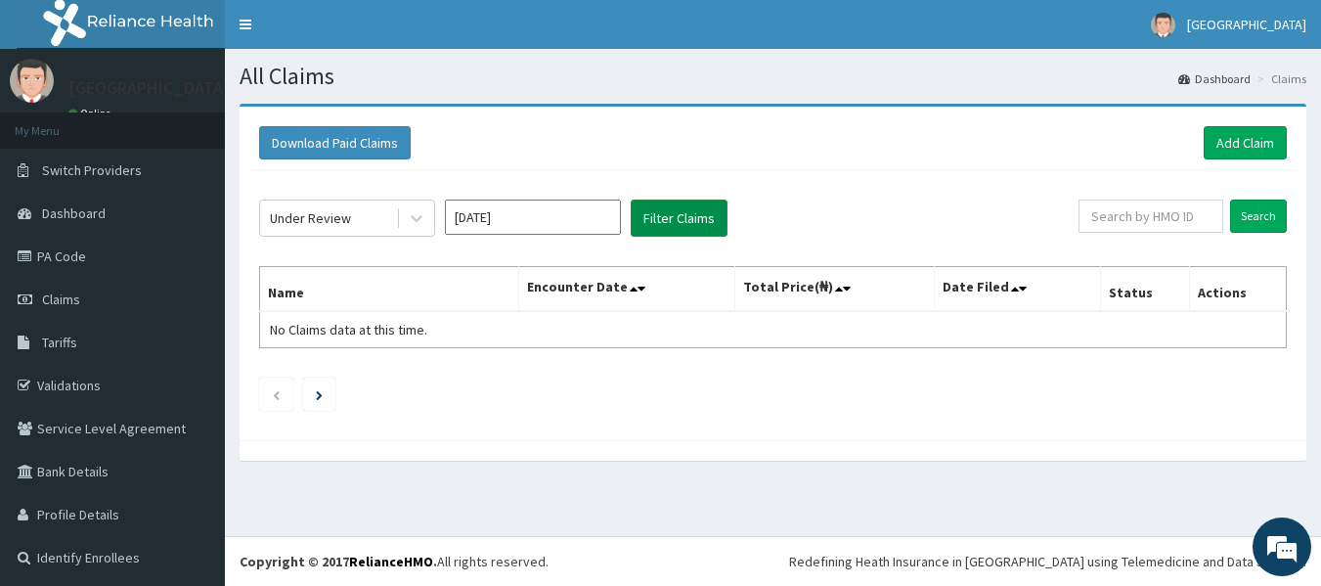
click at [654, 215] on button "Filter Claims" at bounding box center [679, 218] width 97 height 37
click at [424, 215] on icon at bounding box center [417, 218] width 20 height 20
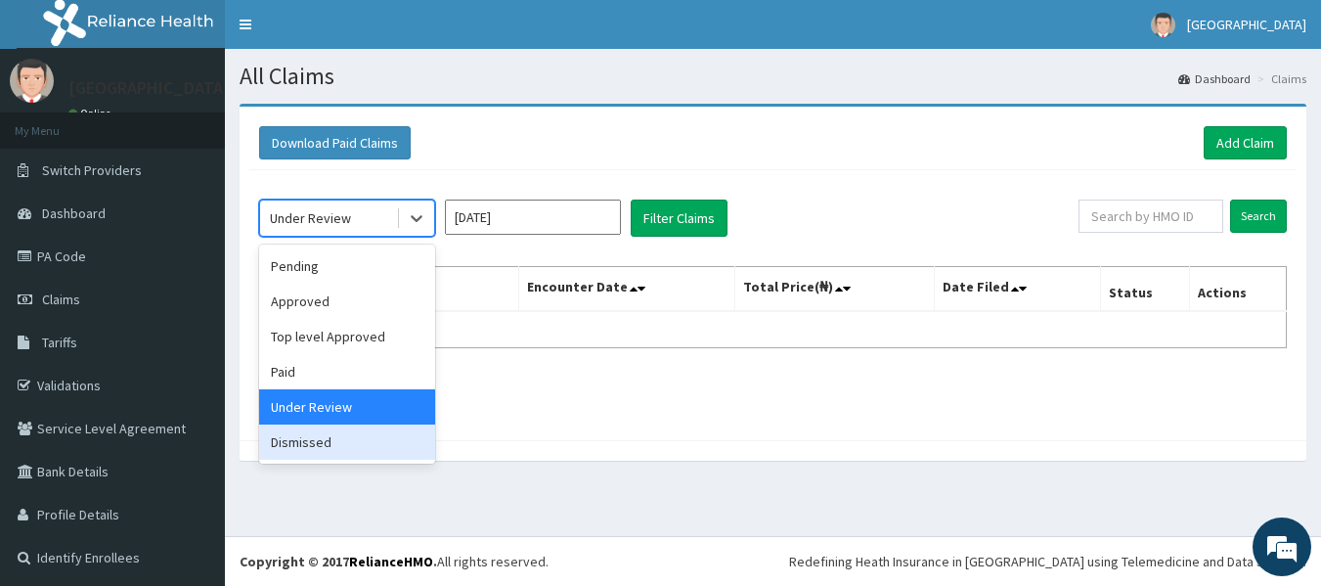
click at [330, 457] on div "Dismissed" at bounding box center [347, 441] width 176 height 35
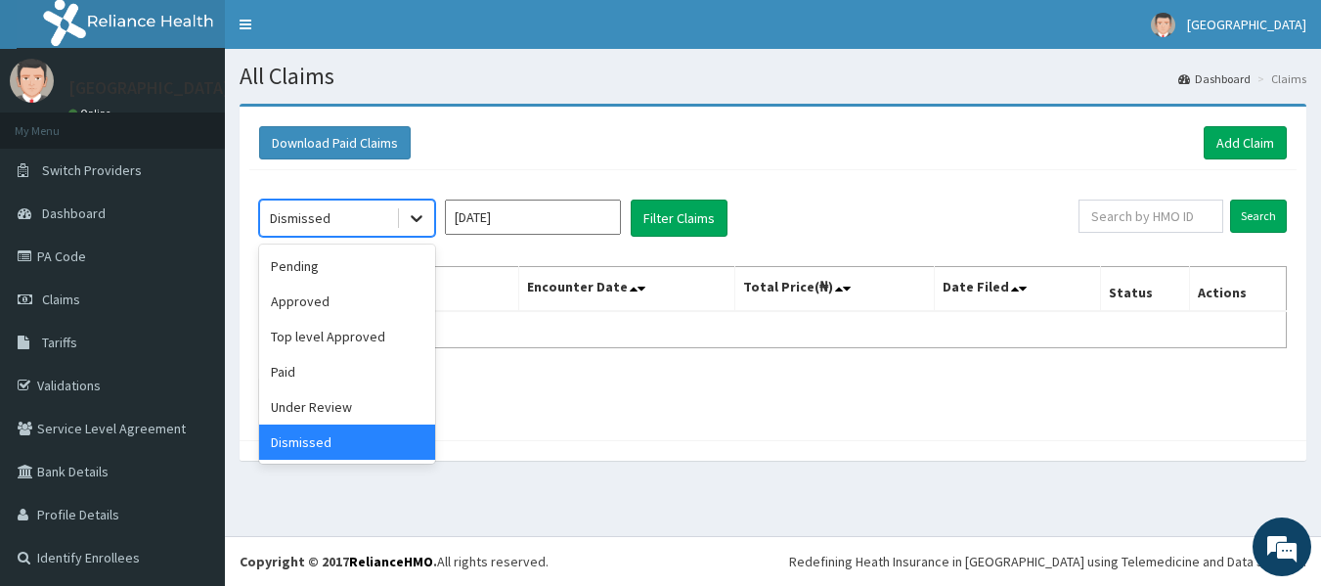
click at [413, 214] on icon at bounding box center [417, 218] width 20 height 20
click at [386, 276] on div "Pending" at bounding box center [347, 265] width 176 height 35
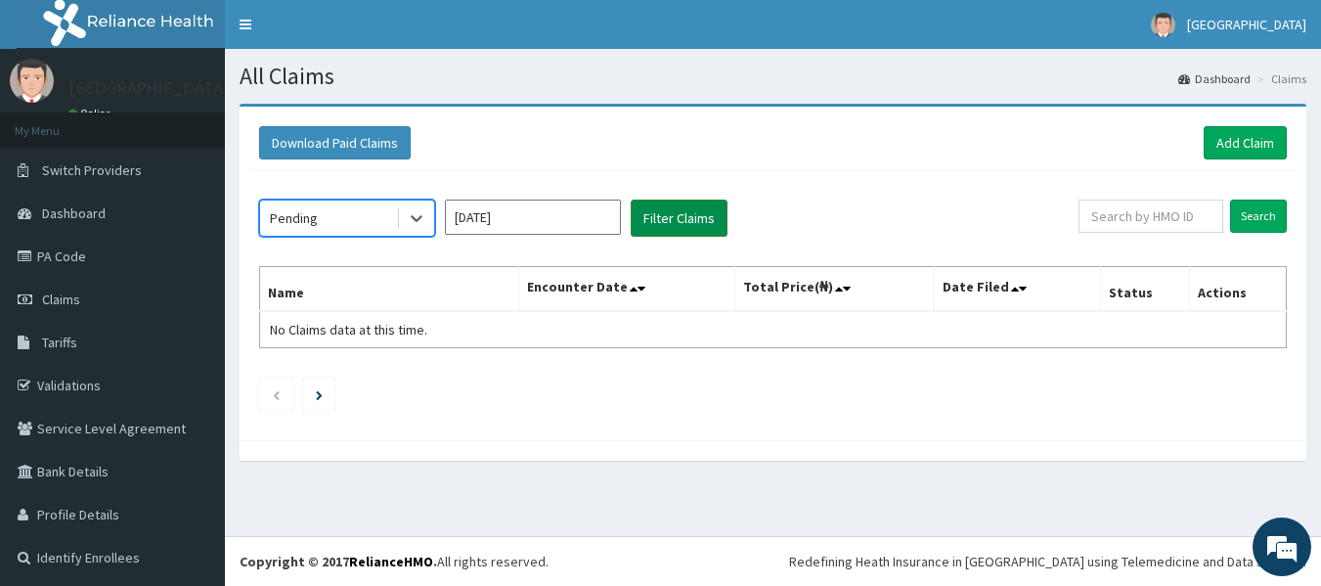
click at [691, 205] on button "Filter Claims" at bounding box center [679, 218] width 97 height 37
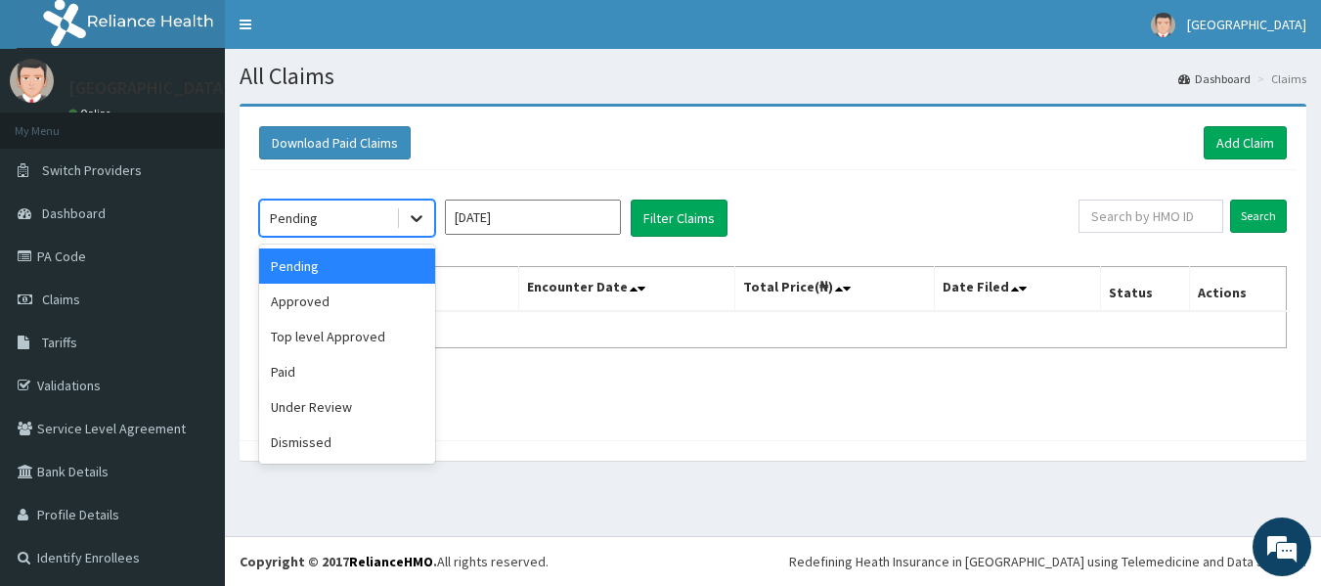
click at [414, 208] on icon at bounding box center [417, 218] width 20 height 20
click at [339, 290] on div "Approved" at bounding box center [347, 301] width 176 height 35
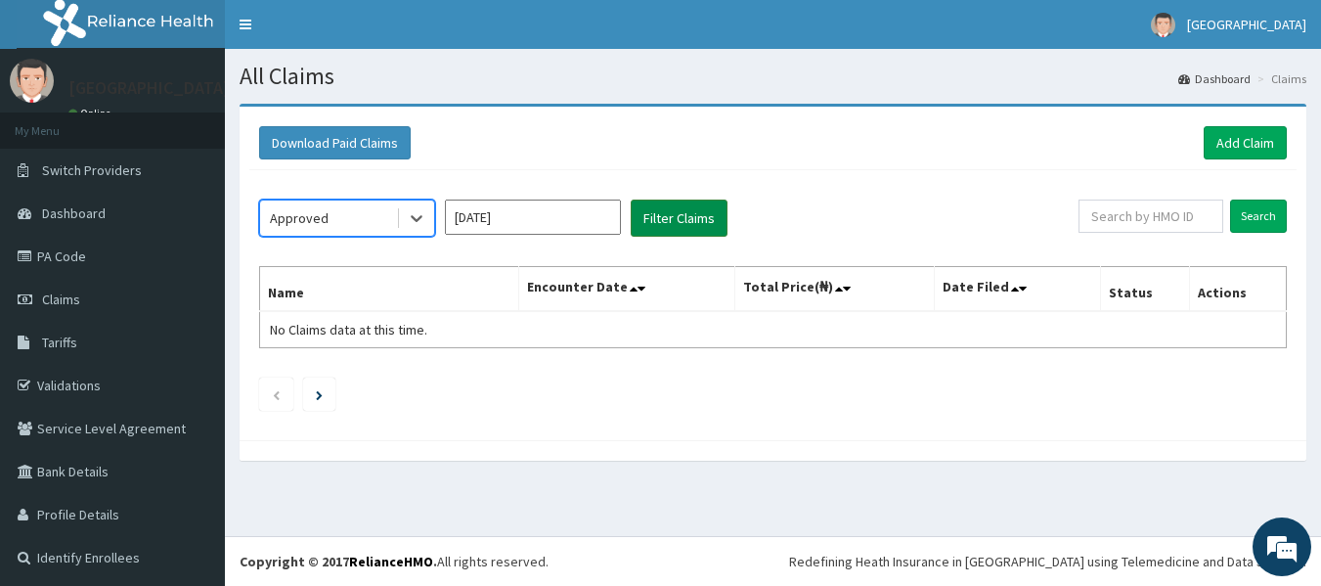
click at [676, 213] on button "Filter Claims" at bounding box center [679, 218] width 97 height 37
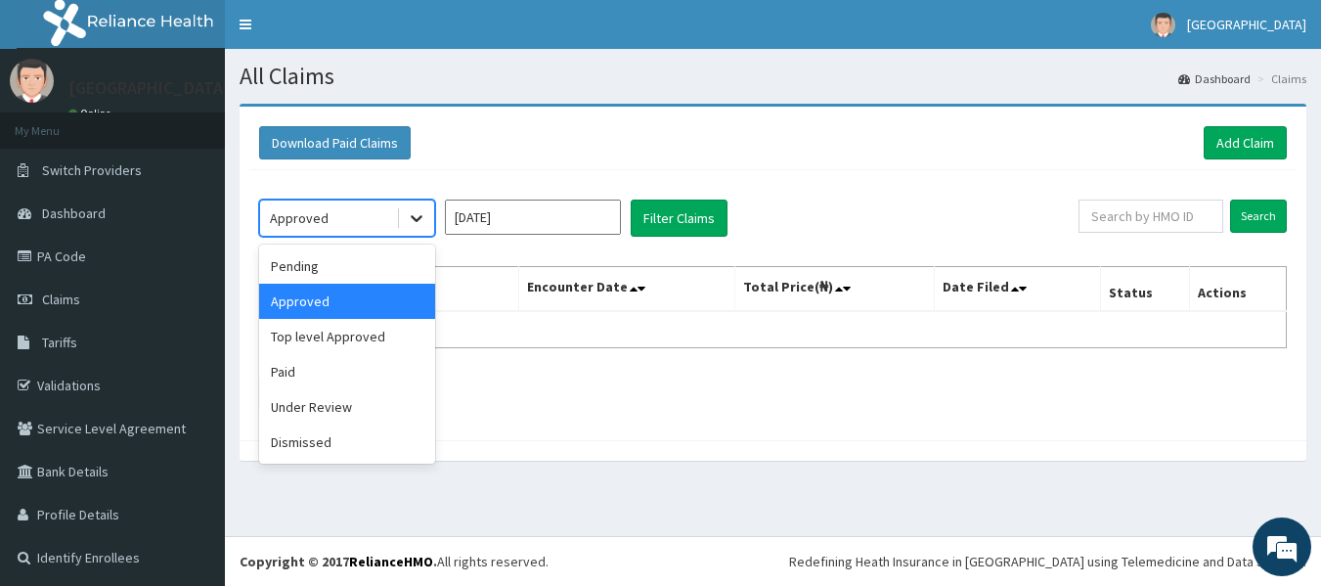
click at [417, 228] on icon at bounding box center [417, 218] width 20 height 20
click at [350, 346] on div "Top level Approved" at bounding box center [347, 336] width 176 height 35
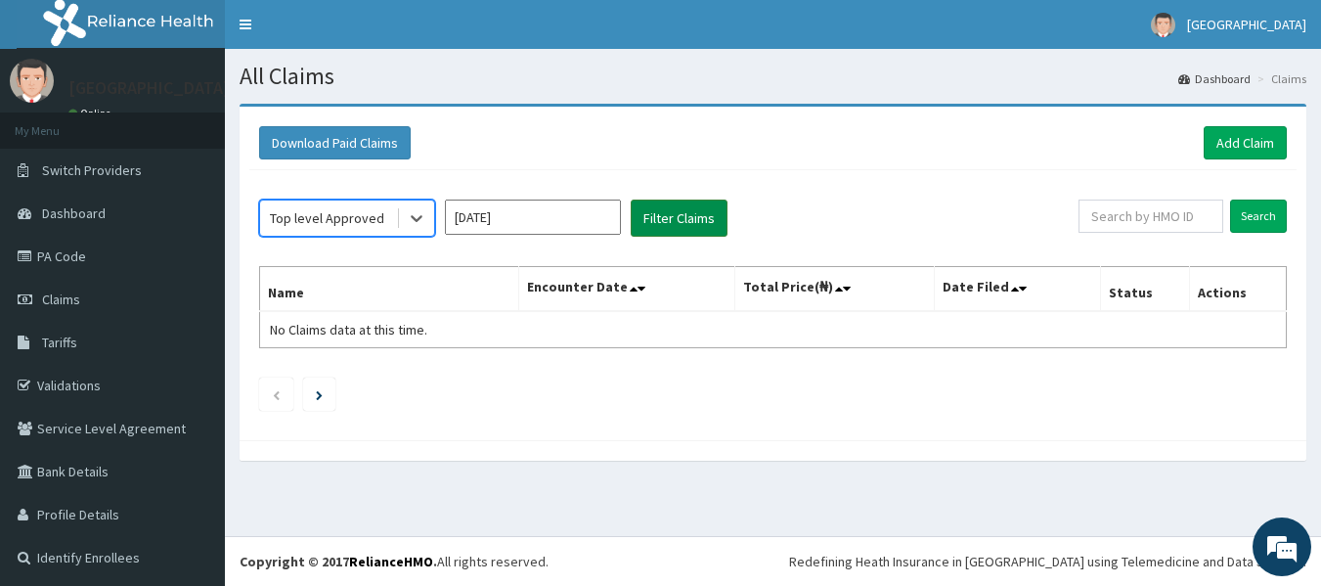
click at [671, 209] on button "Filter Claims" at bounding box center [679, 218] width 97 height 37
click at [423, 223] on icon at bounding box center [417, 218] width 20 height 20
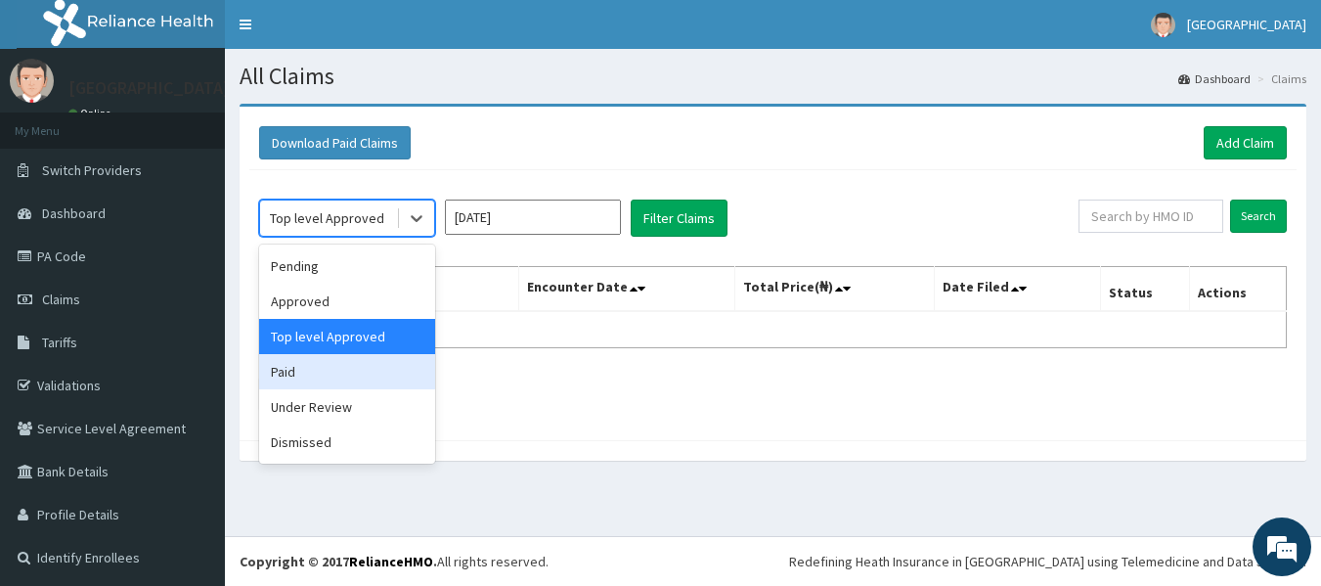
click at [386, 380] on div "Paid" at bounding box center [347, 371] width 176 height 35
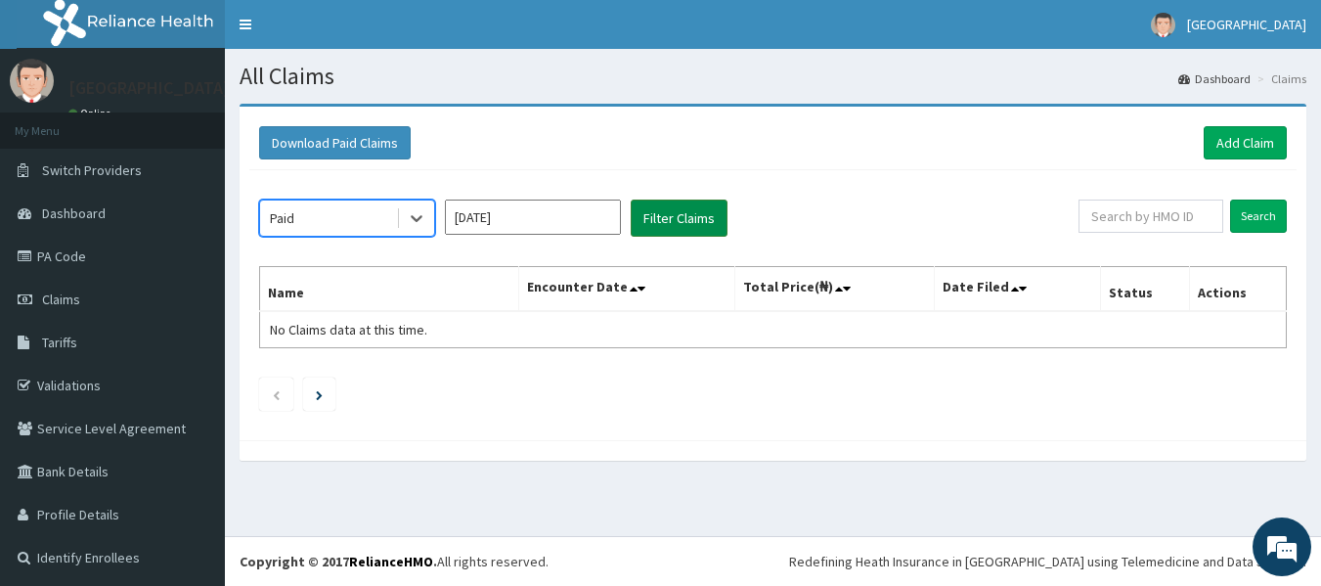
click at [715, 212] on button "Filter Claims" at bounding box center [679, 218] width 97 height 37
click at [414, 221] on icon at bounding box center [417, 218] width 20 height 20
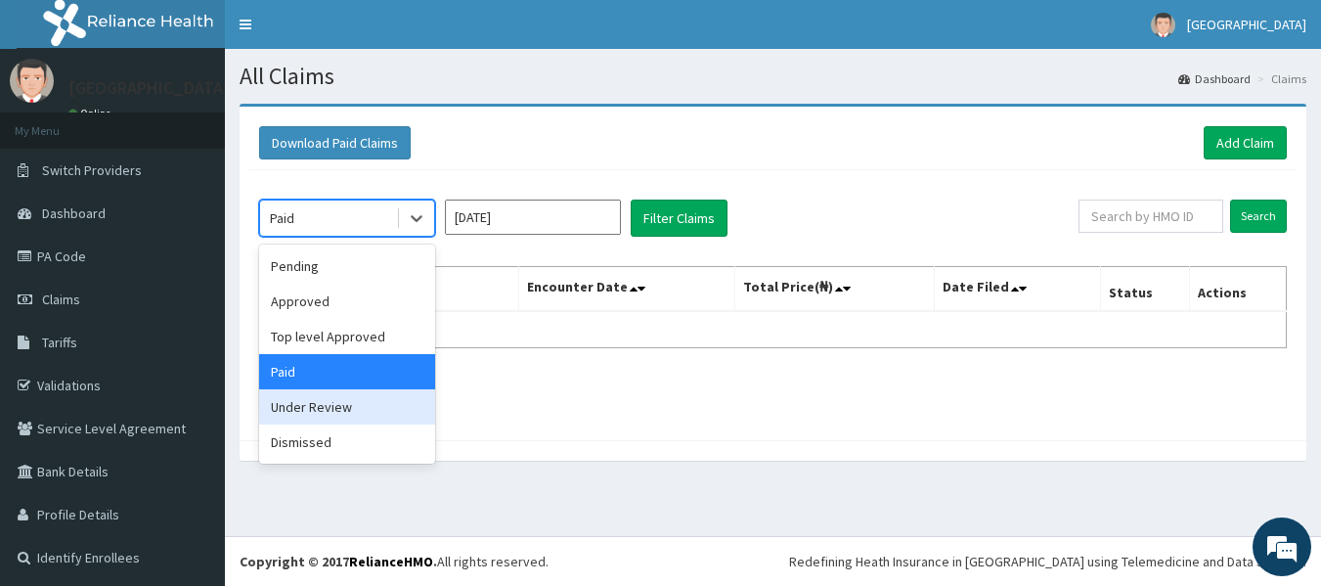
click at [331, 397] on div "Under Review" at bounding box center [347, 406] width 176 height 35
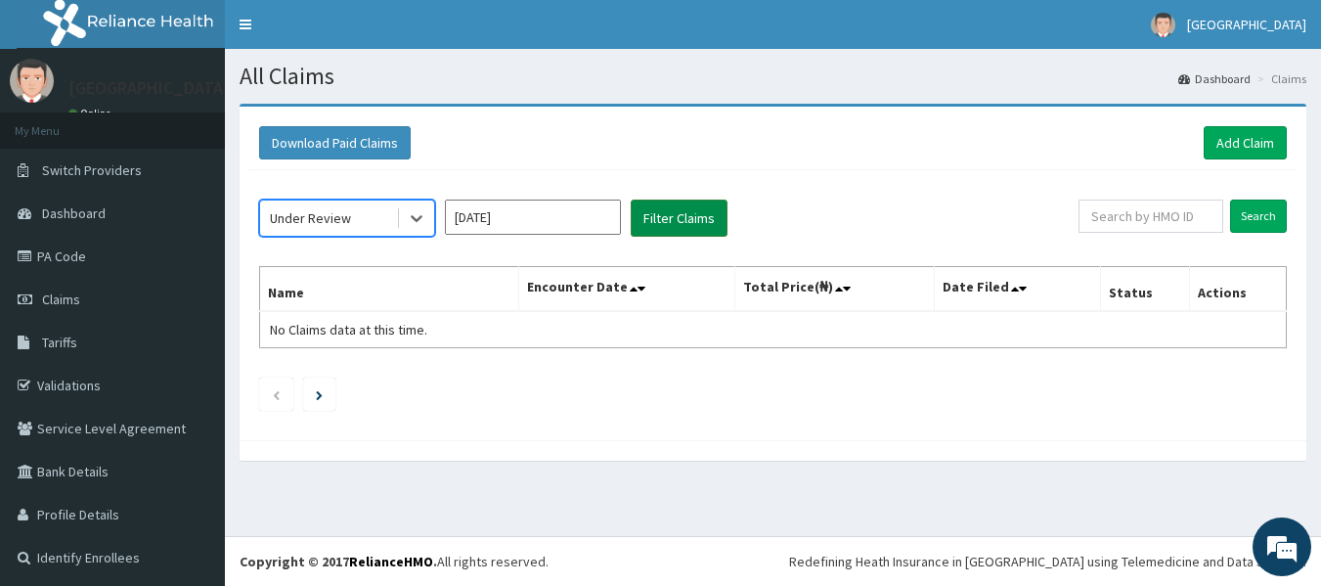
click at [661, 228] on button "Filter Claims" at bounding box center [679, 218] width 97 height 37
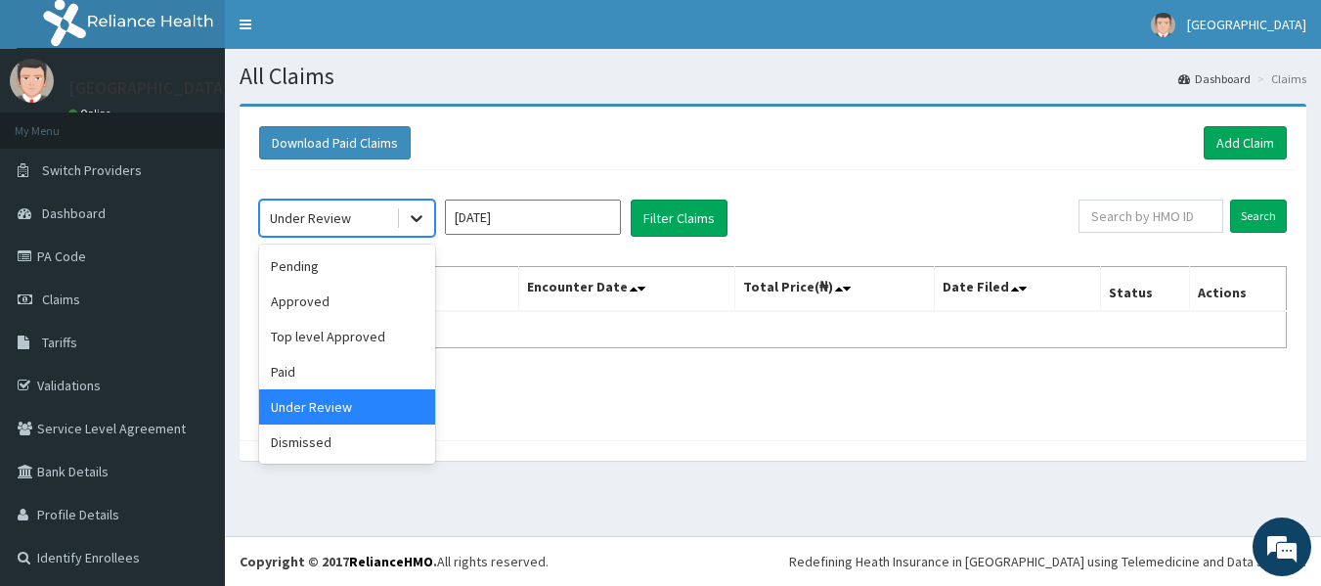
click at [420, 220] on icon at bounding box center [417, 218] width 20 height 20
click at [349, 435] on div "Dismissed" at bounding box center [347, 441] width 176 height 35
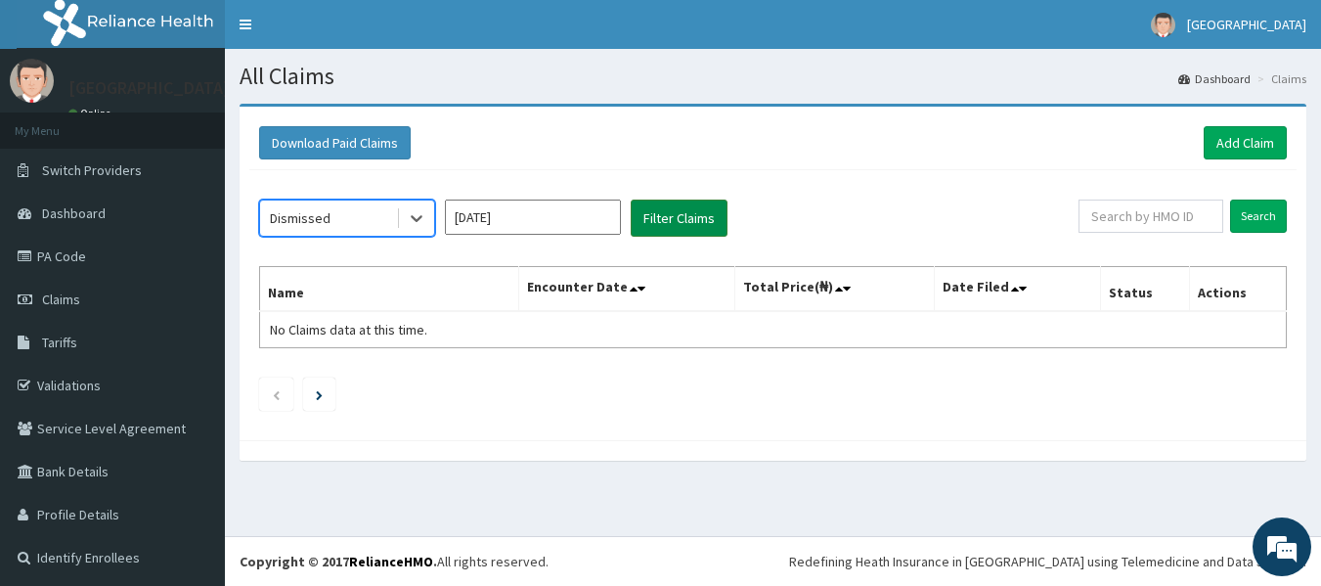
click at [689, 226] on button "Filter Claims" at bounding box center [679, 218] width 97 height 37
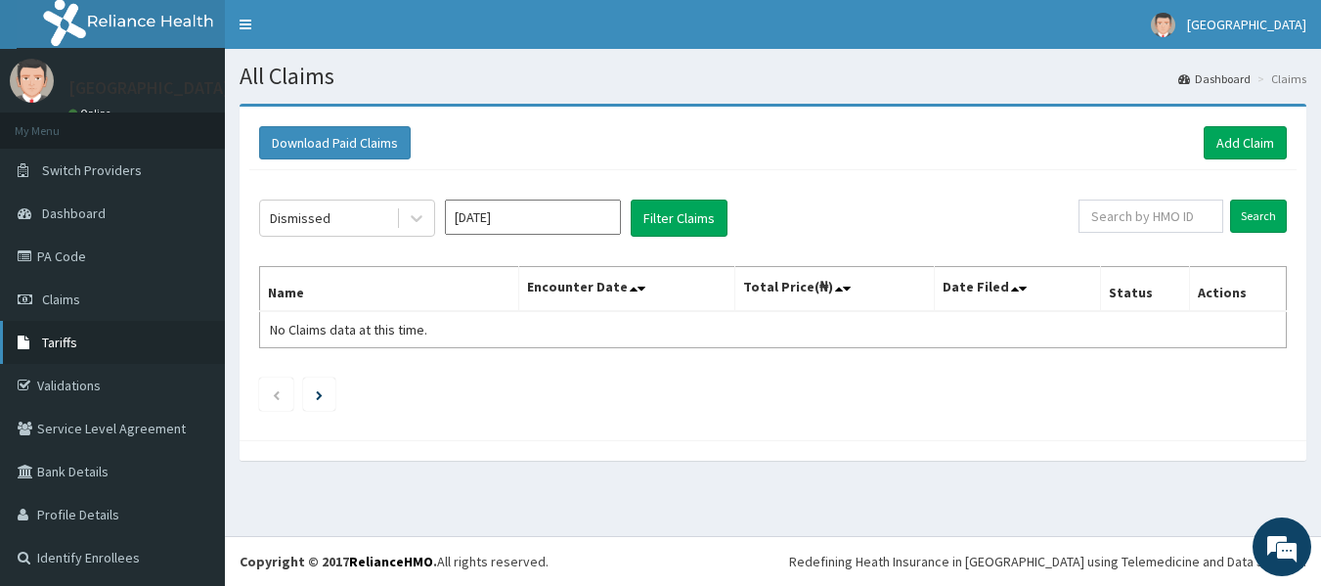
click at [62, 339] on span "Tariffs" at bounding box center [59, 343] width 35 height 18
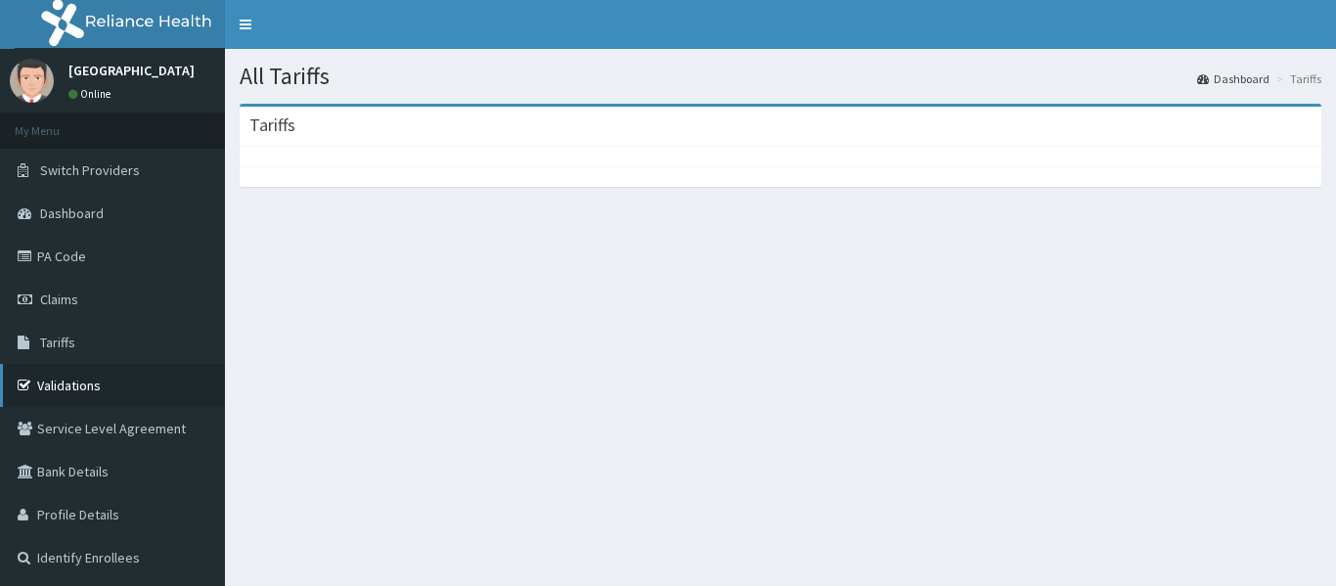
click at [56, 386] on link "Validations" at bounding box center [112, 385] width 225 height 43
